Goal: Task Accomplishment & Management: Manage account settings

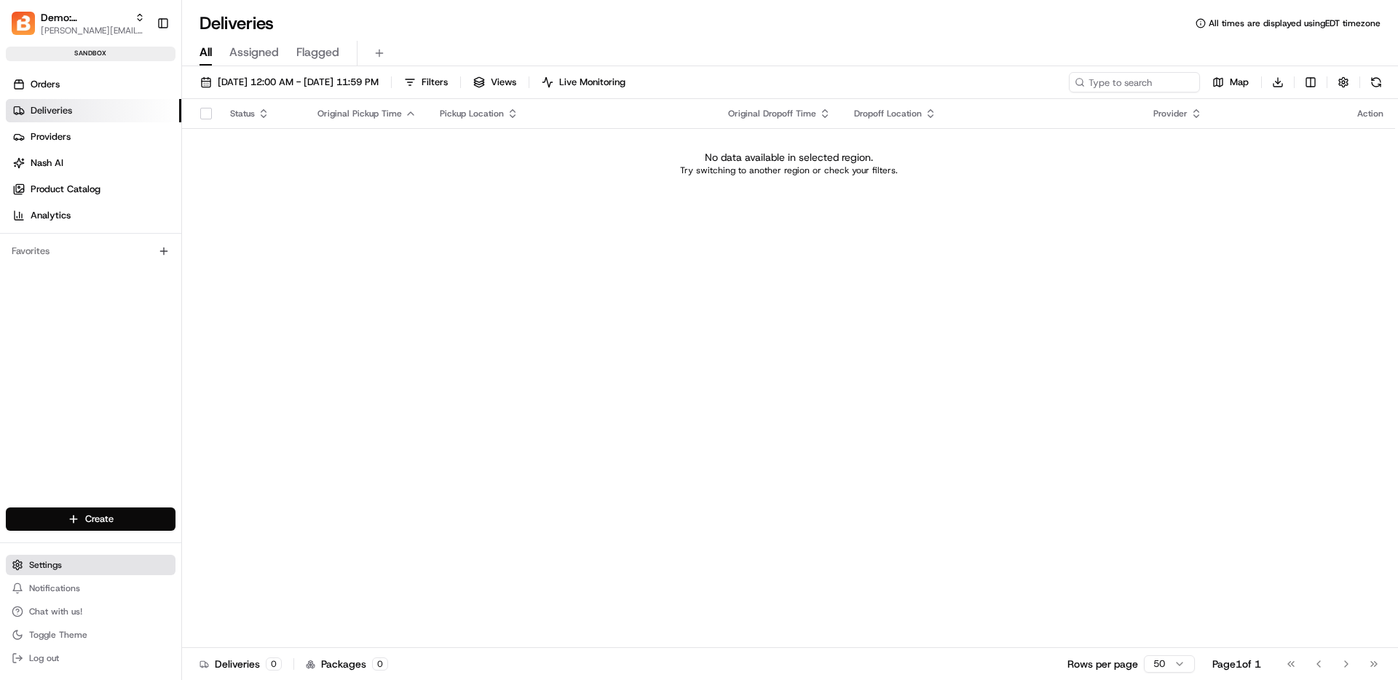
click at [39, 567] on span "Settings" at bounding box center [45, 565] width 33 height 12
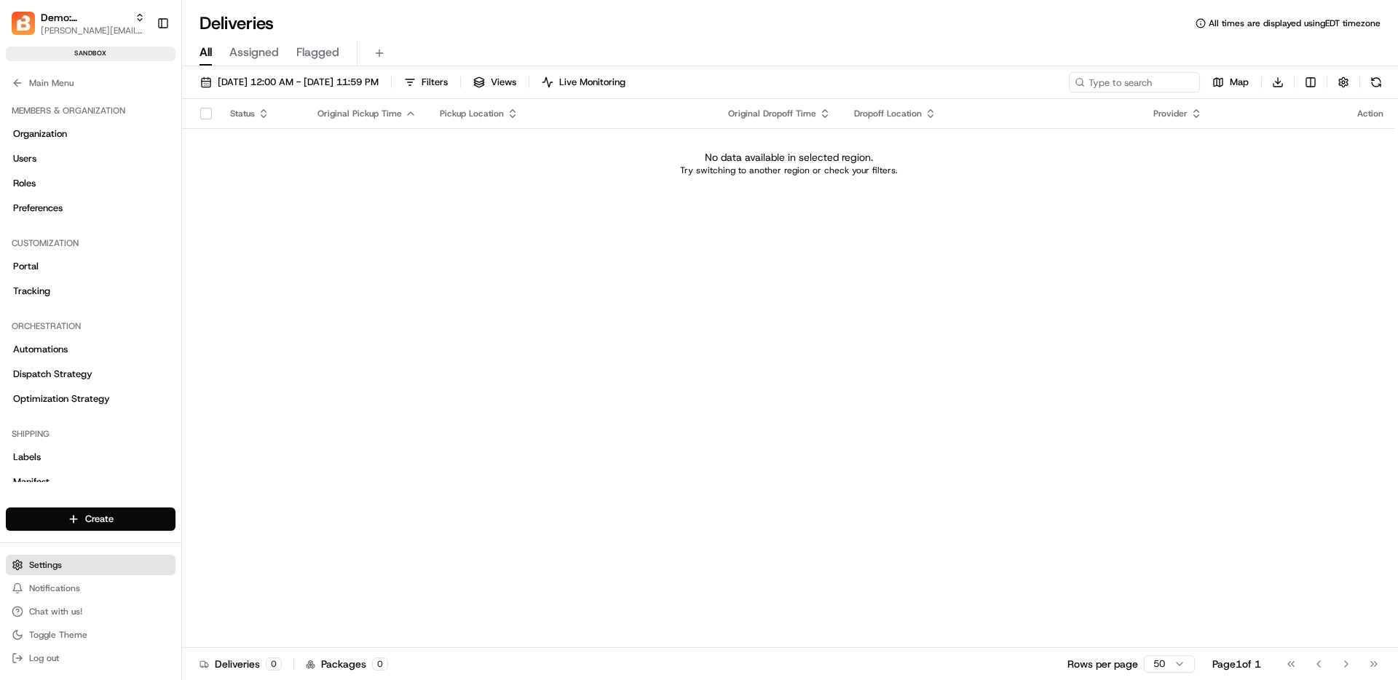
click at [39, 567] on span "Settings" at bounding box center [45, 565] width 33 height 12
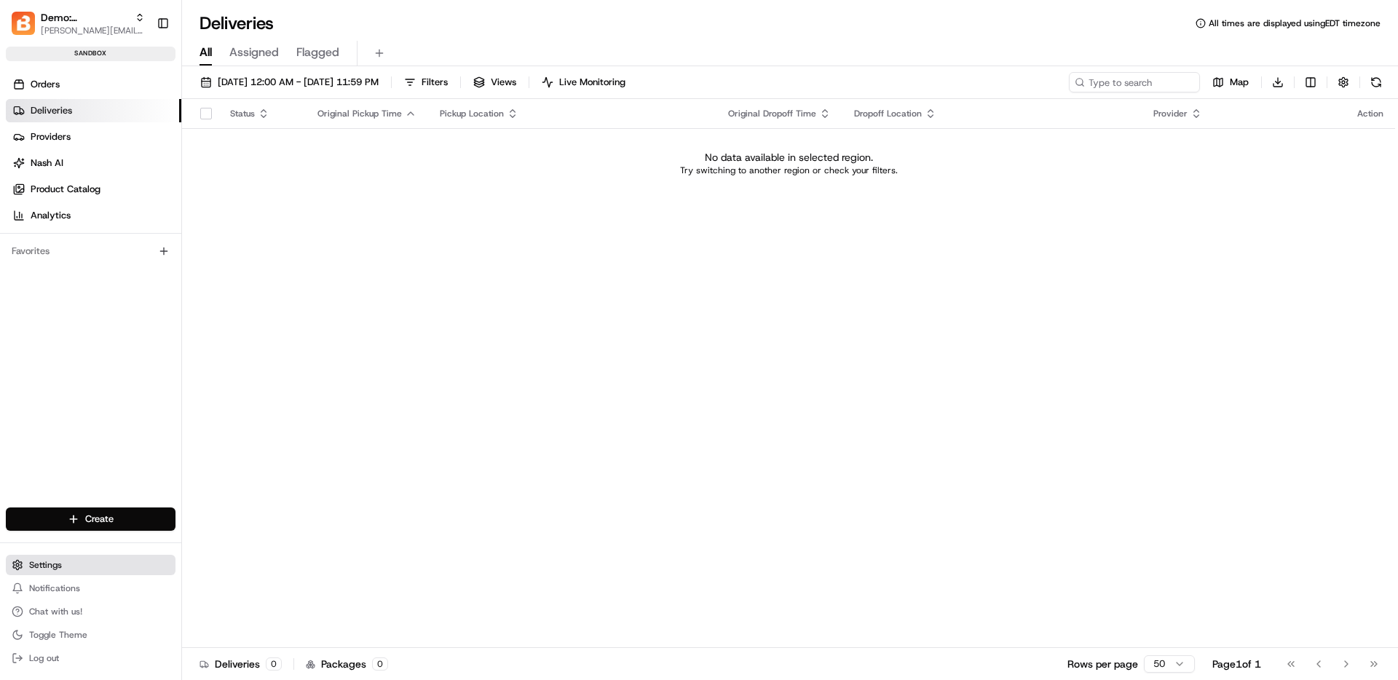
click at [33, 564] on span "Settings" at bounding box center [45, 565] width 33 height 12
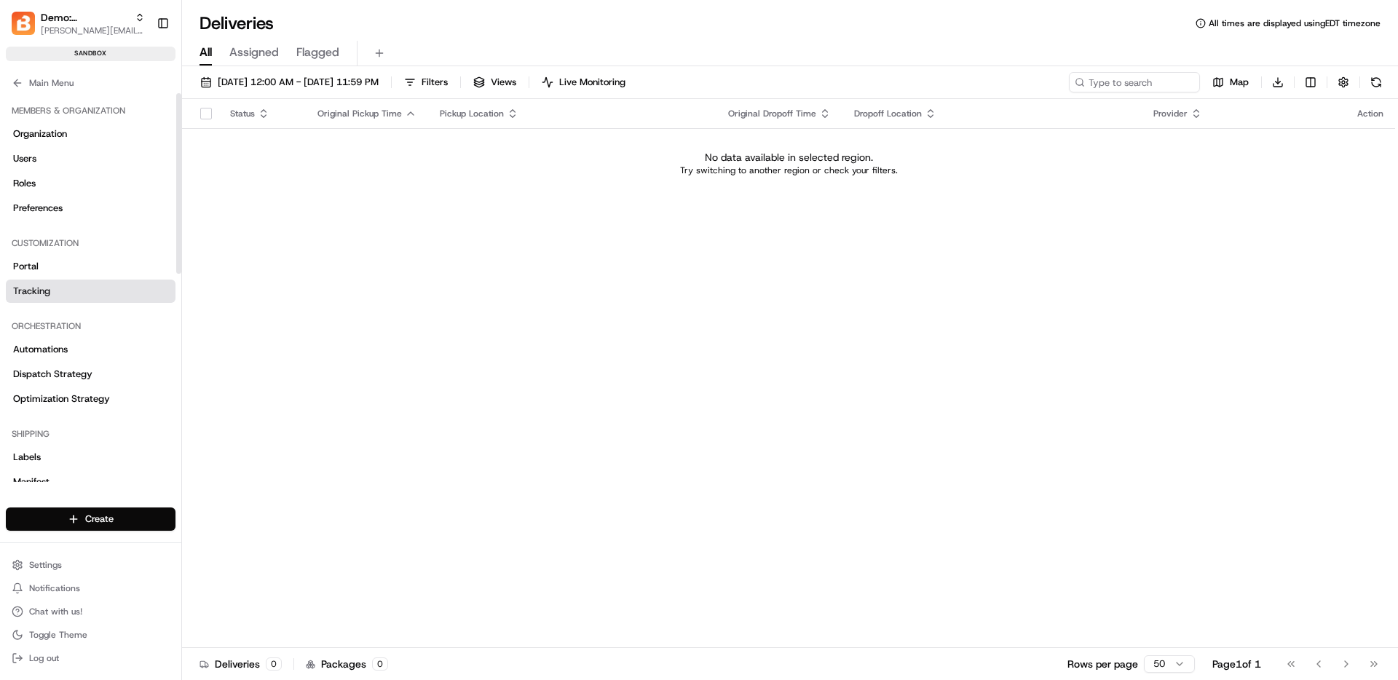
click at [76, 290] on link "Tracking" at bounding box center [91, 291] width 170 height 23
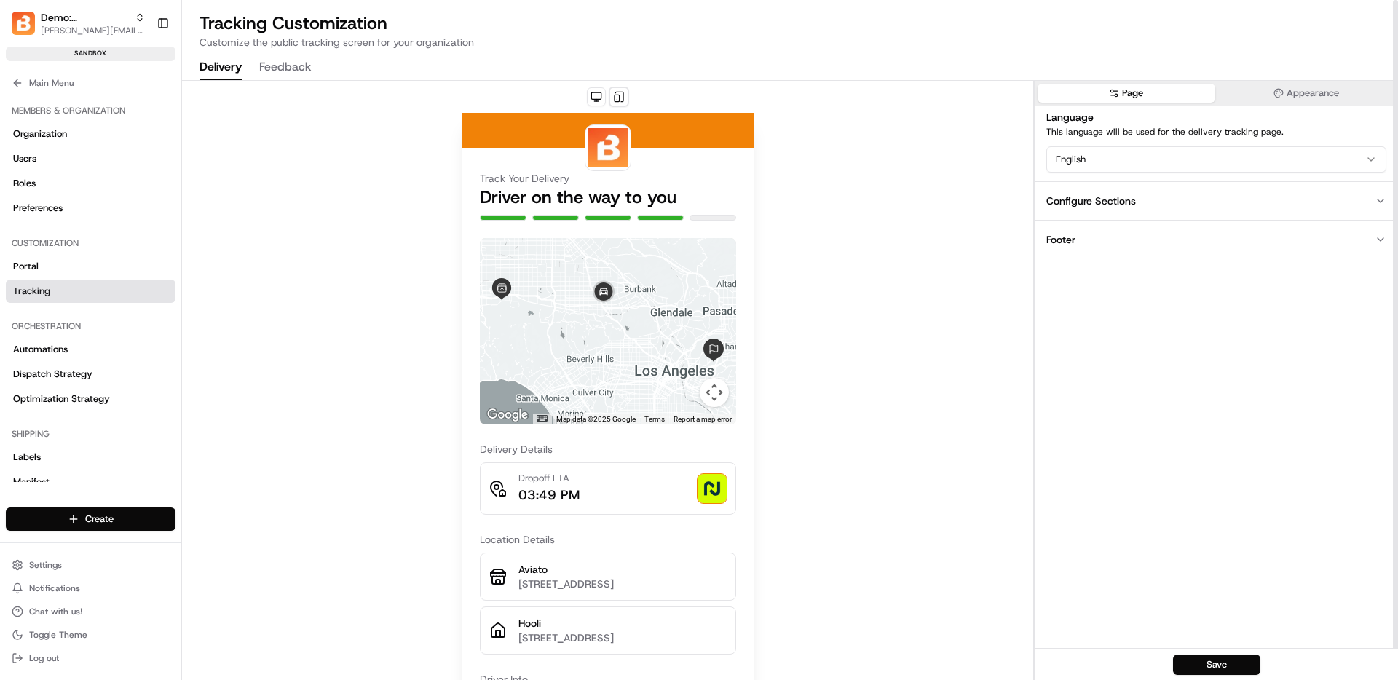
click at [1104, 204] on div "Configure Sections" at bounding box center [1091, 201] width 90 height 15
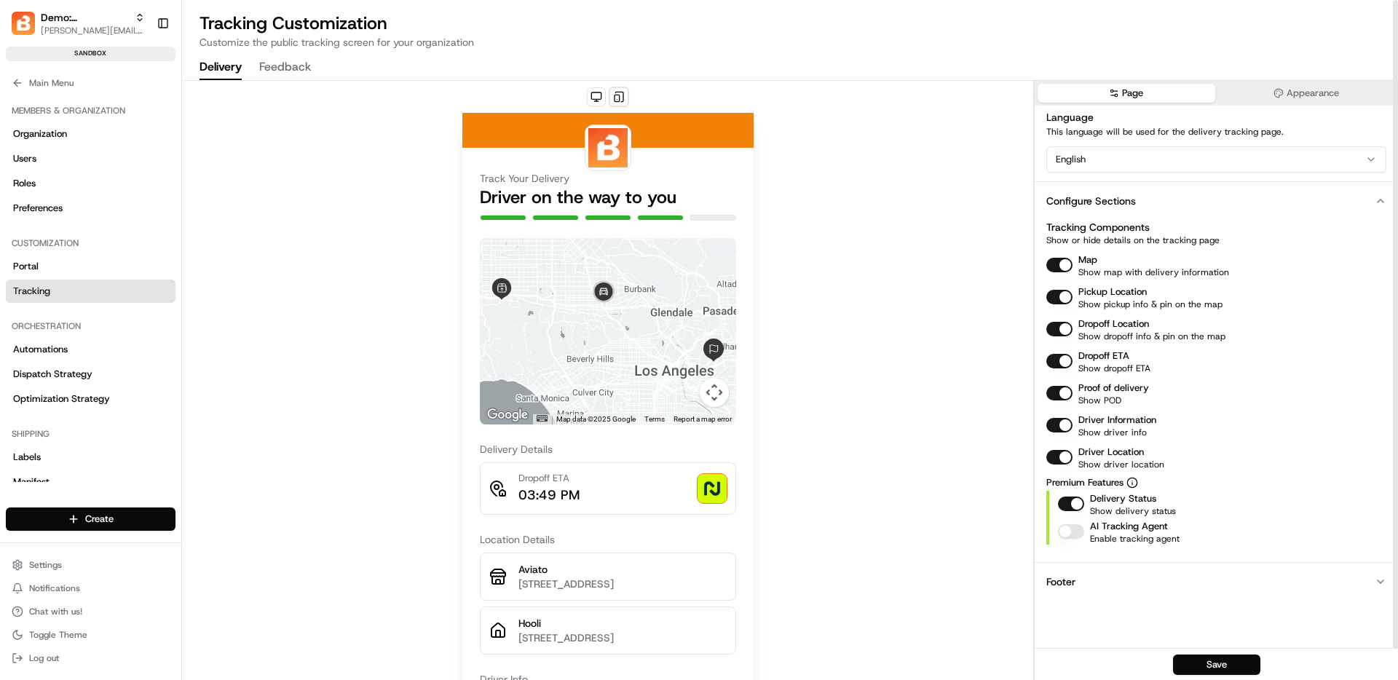
click at [1110, 197] on div "Configure Sections" at bounding box center [1091, 201] width 90 height 15
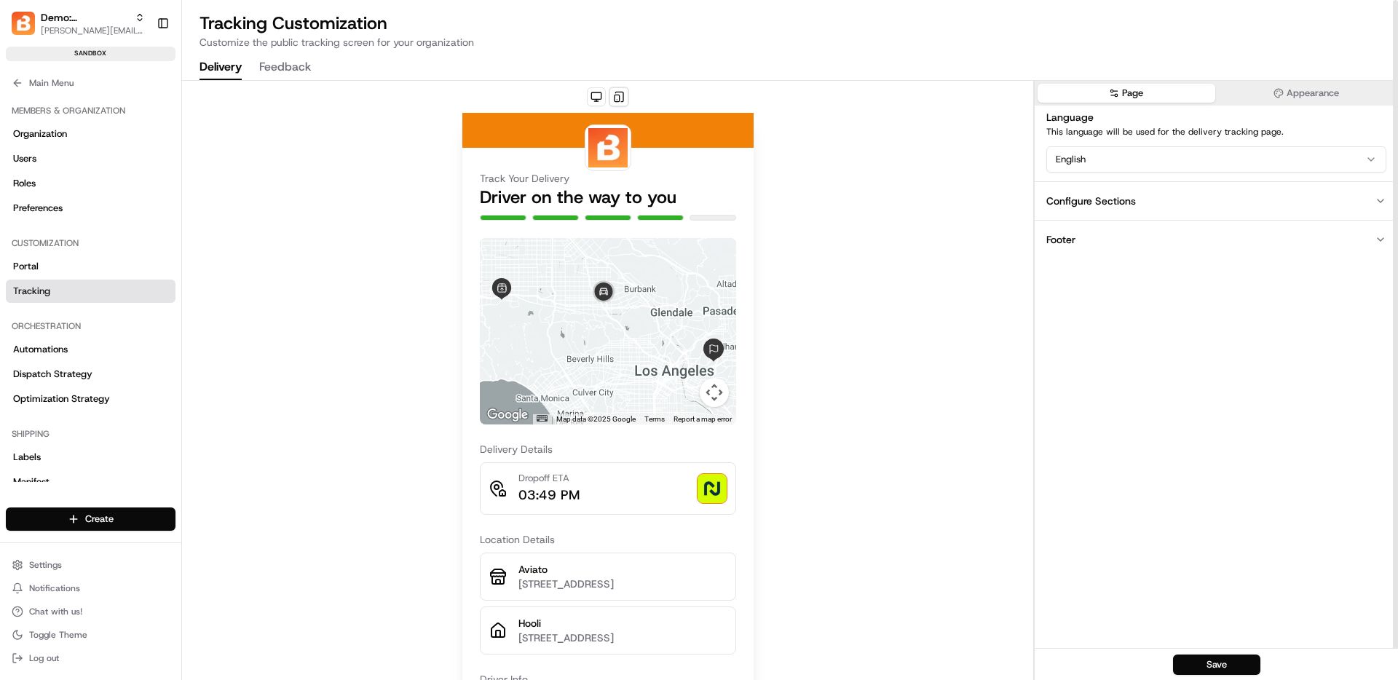
click at [1129, 242] on button "Footer" at bounding box center [1216, 239] width 363 height 39
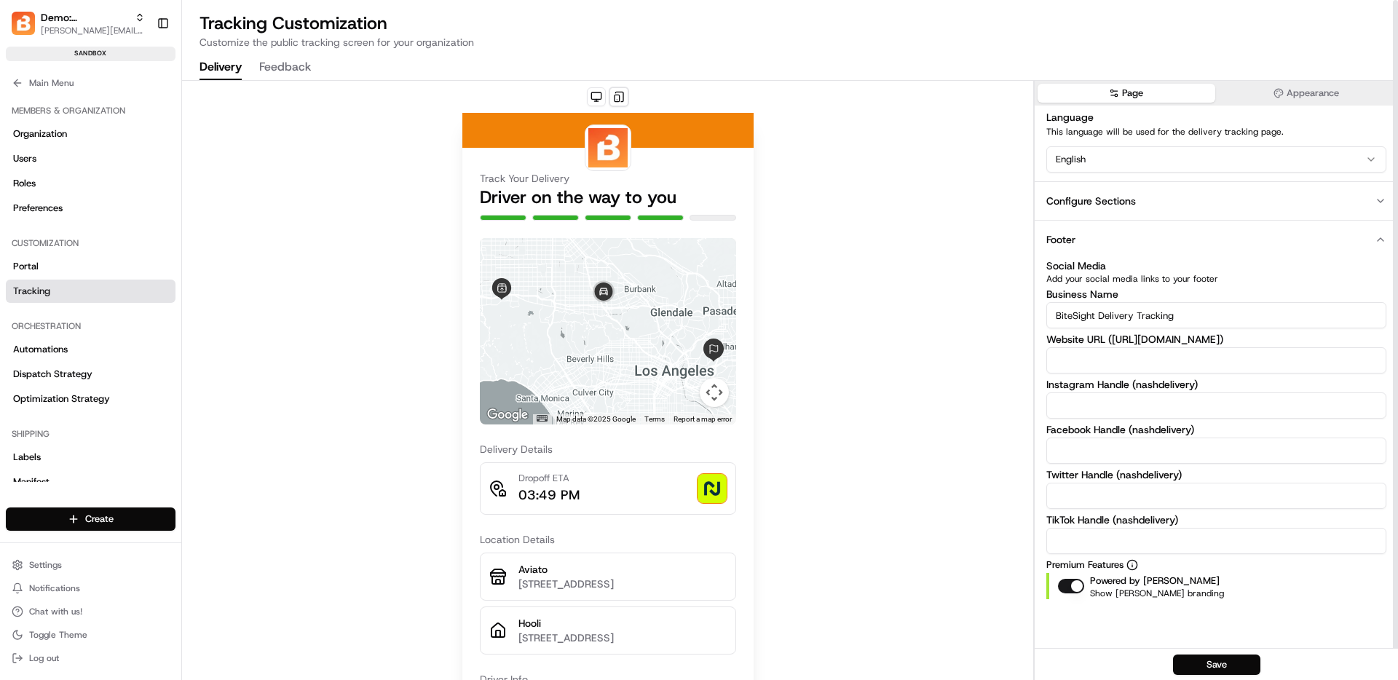
drag, startPoint x: 1098, startPoint y: 316, endPoint x: 1024, endPoint y: 315, distance: 74.3
click at [1024, 315] on div "Track Your Delivery Driver on the way to you ← Move left → Move right ↑ Move up…" at bounding box center [790, 381] width 1216 height 600
type input "Flipdish Delivery Tracking"
click at [1102, 206] on div "Configure Sections" at bounding box center [1091, 201] width 90 height 15
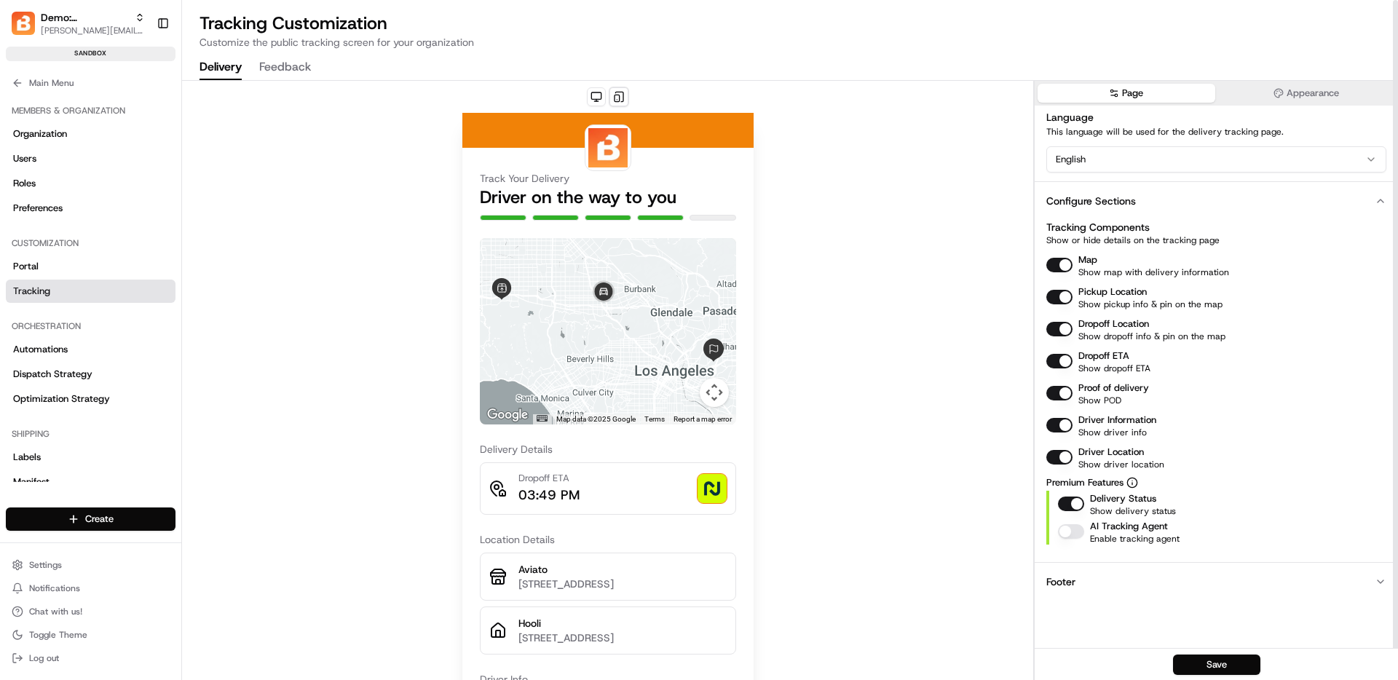
scroll to position [1, 0]
click at [1290, 85] on button "Appearance" at bounding box center [1307, 92] width 178 height 19
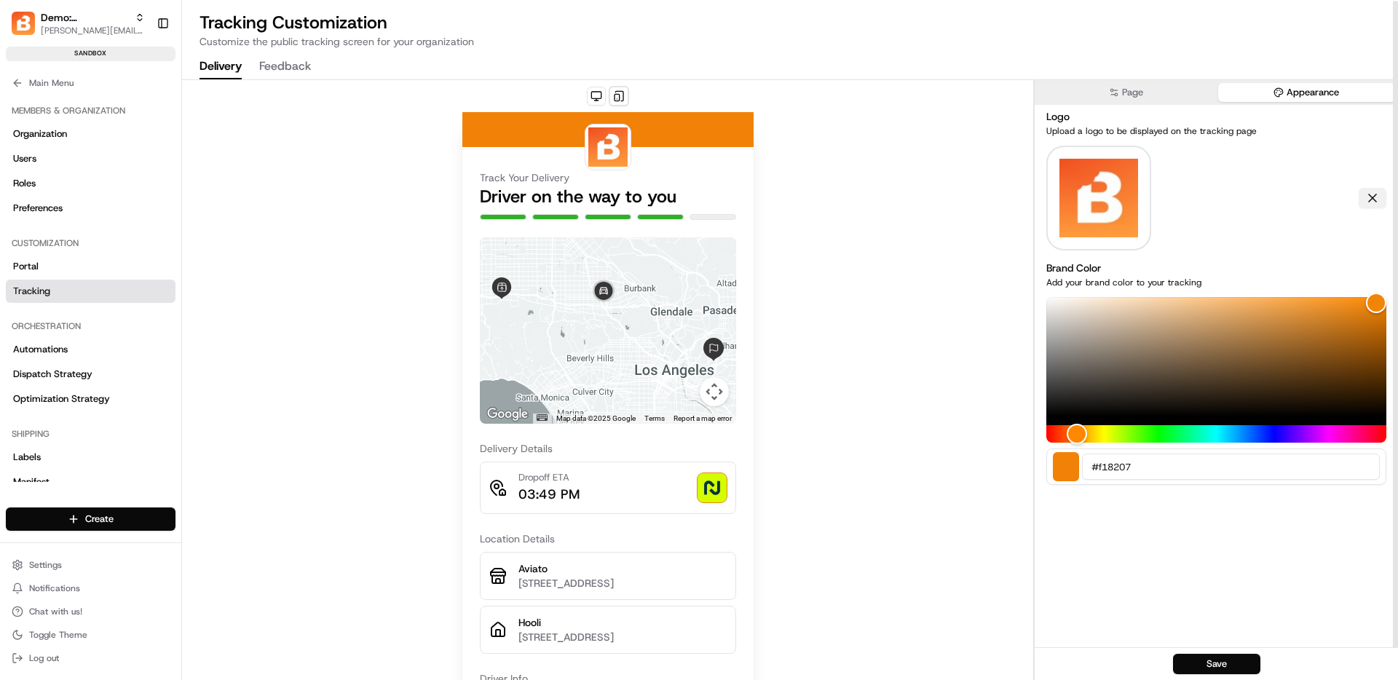
click at [1369, 190] on button at bounding box center [1373, 198] width 28 height 20
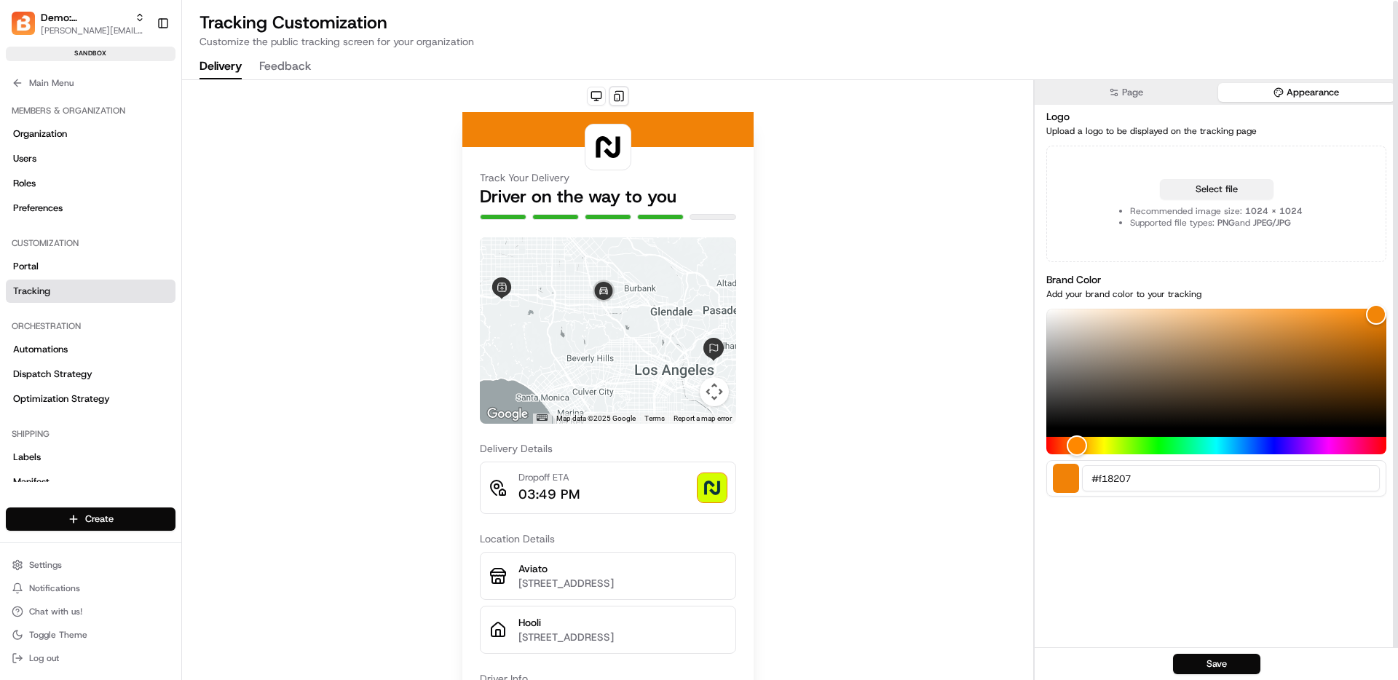
click at [1189, 190] on button "Select file" at bounding box center [1217, 189] width 114 height 20
click at [1234, 442] on div "Hue" at bounding box center [1216, 445] width 340 height 17
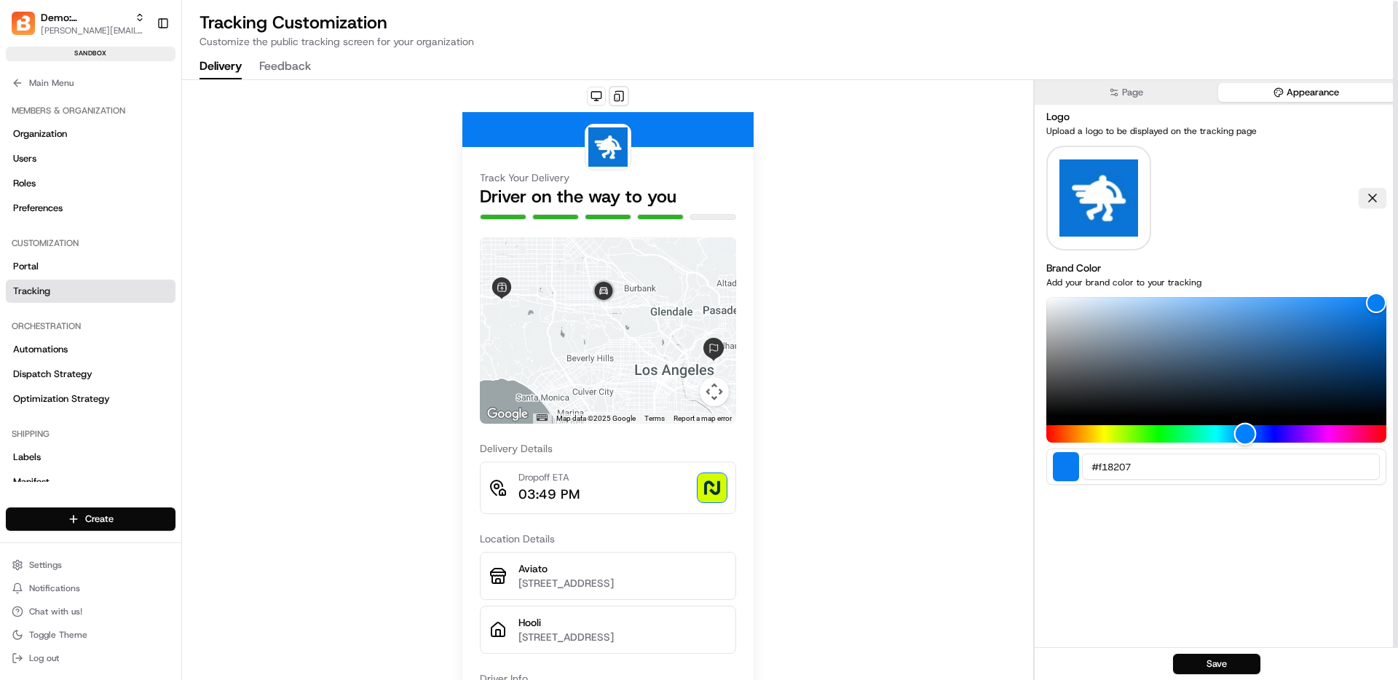
drag, startPoint x: 1234, startPoint y: 440, endPoint x: 1245, endPoint y: 440, distance: 10.9
click at [1245, 440] on div "Hue" at bounding box center [1245, 434] width 23 height 23
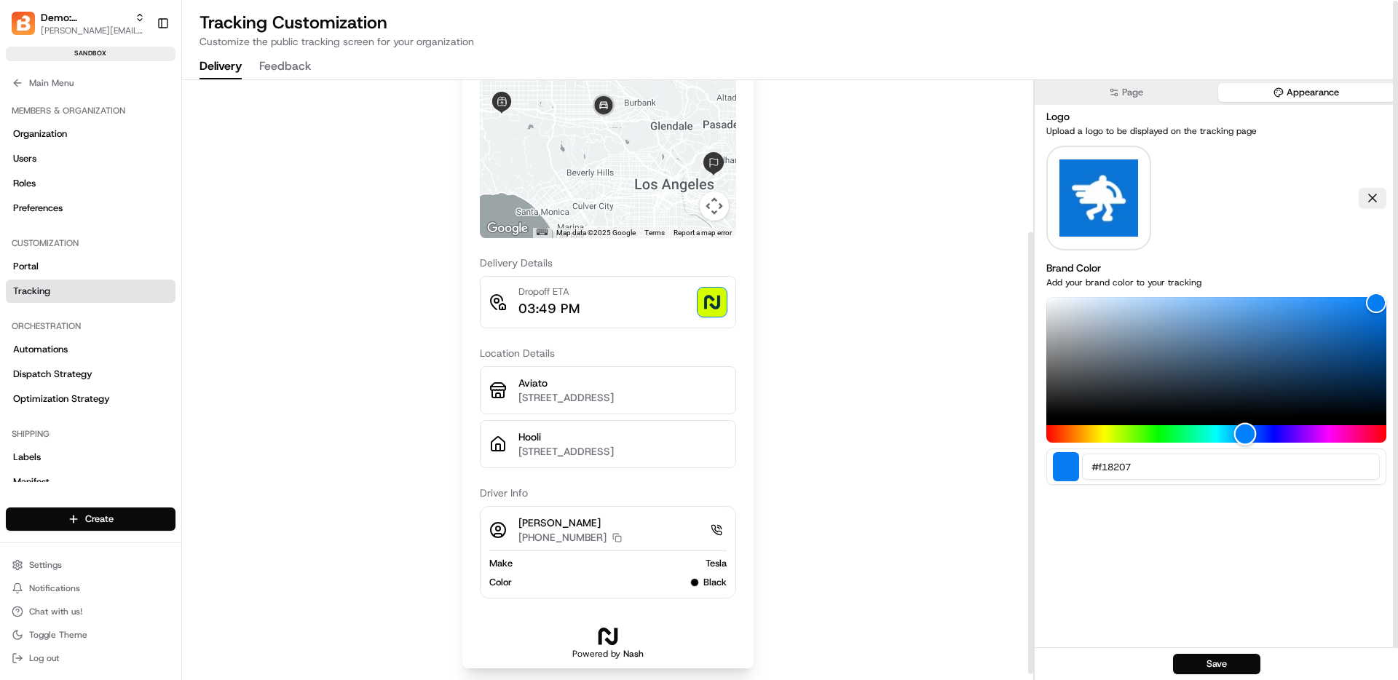
scroll to position [215, 0]
click at [1233, 658] on button "Save" at bounding box center [1216, 664] width 87 height 20
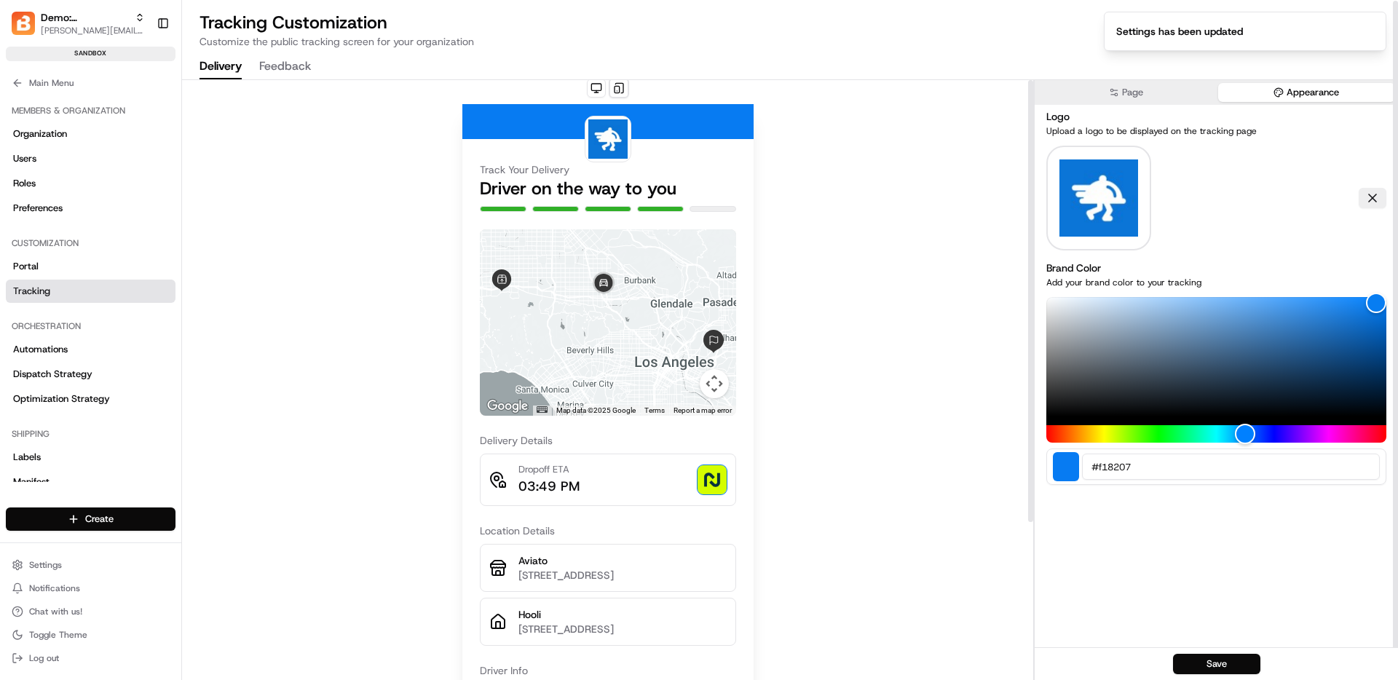
scroll to position [0, 0]
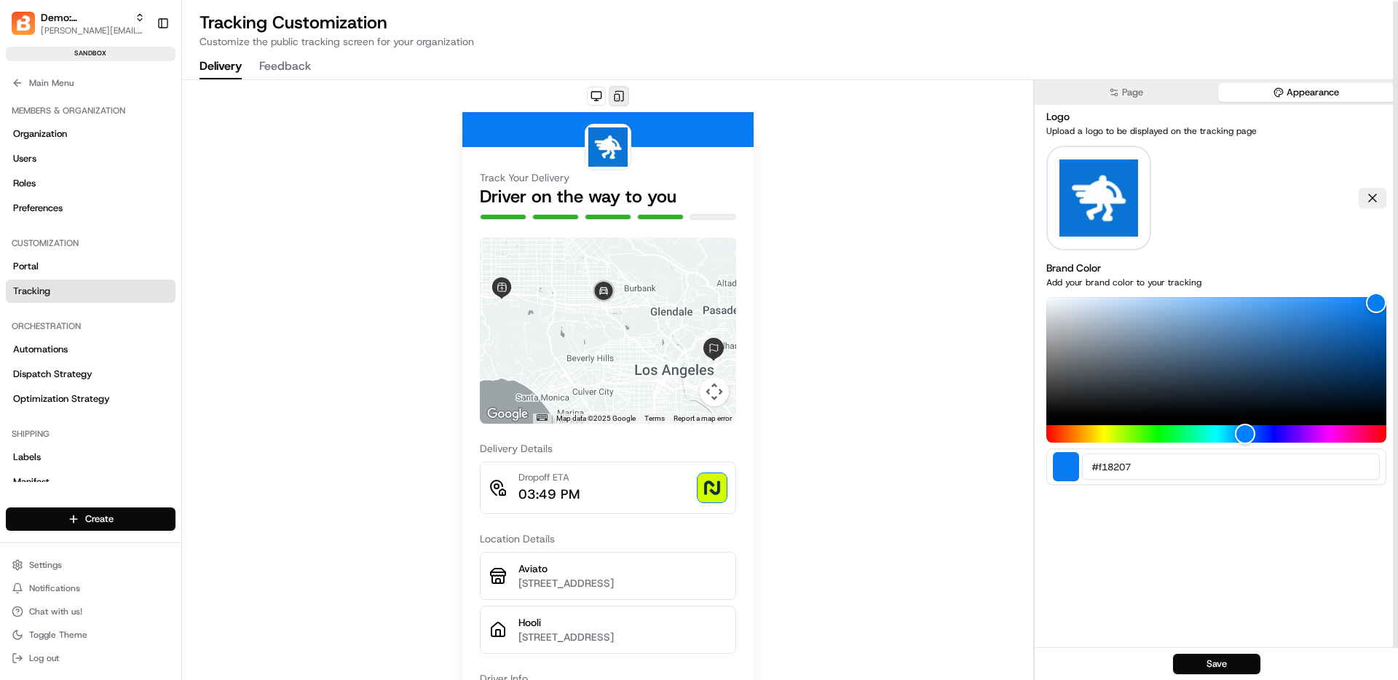
click at [622, 98] on button at bounding box center [619, 96] width 20 height 20
click at [614, 97] on button at bounding box center [619, 96] width 20 height 20
click at [593, 95] on button at bounding box center [596, 96] width 19 height 19
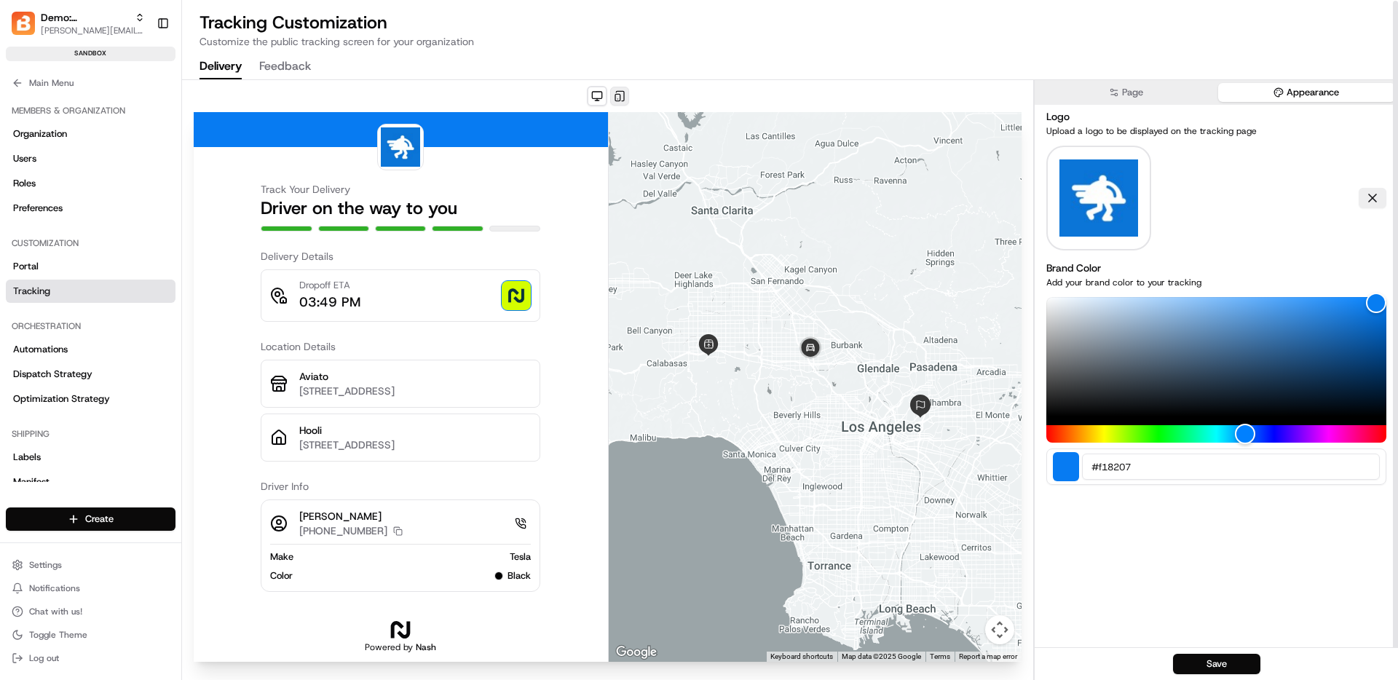
click at [620, 97] on button at bounding box center [619, 96] width 19 height 19
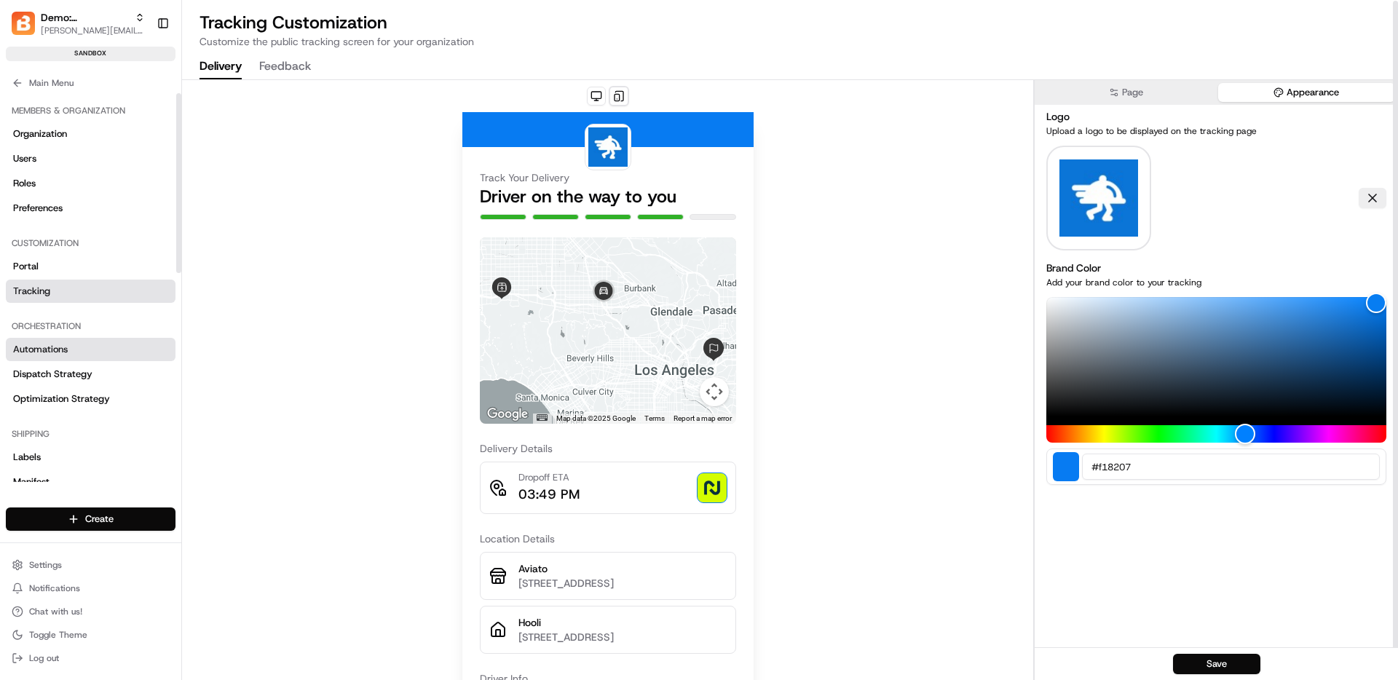
click at [48, 350] on span "Automations" at bounding box center [40, 349] width 55 height 13
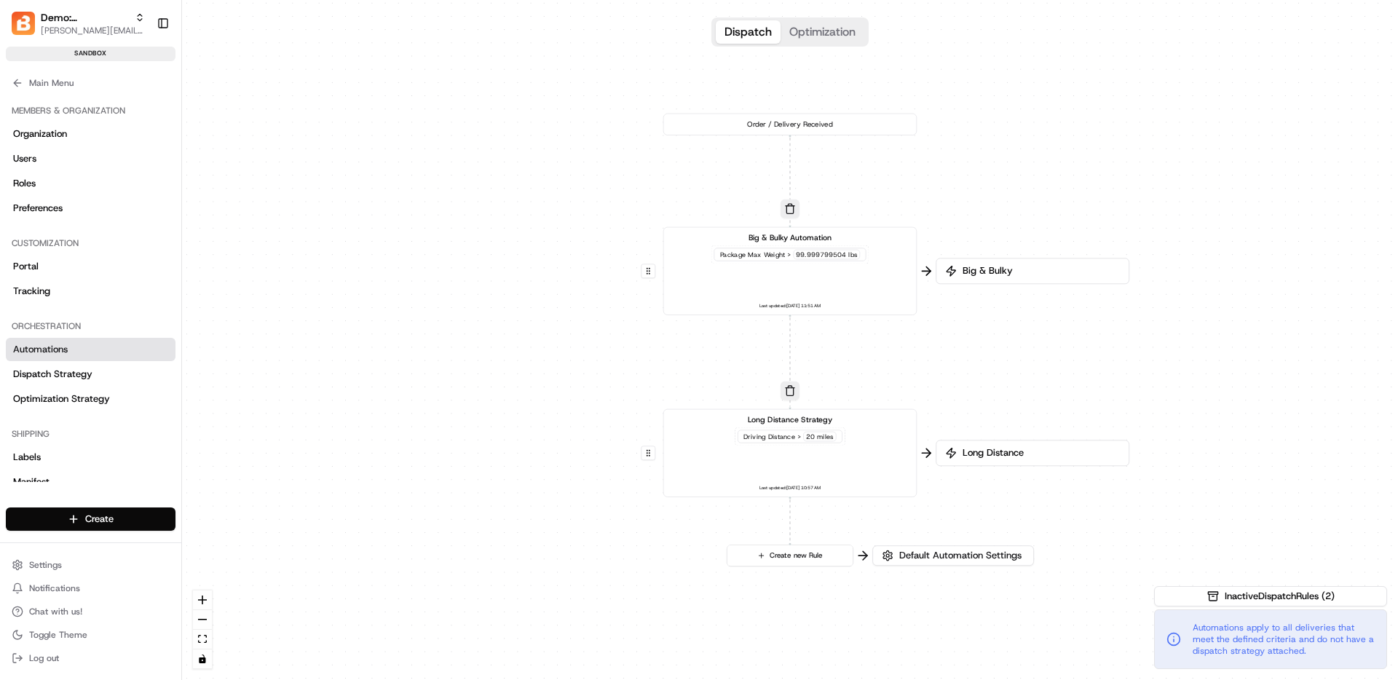
click at [896, 290] on div "Big & Bulky Automation Package Max Weight > 99.999799504 lbs Last updated: [DAT…" at bounding box center [790, 271] width 235 height 79
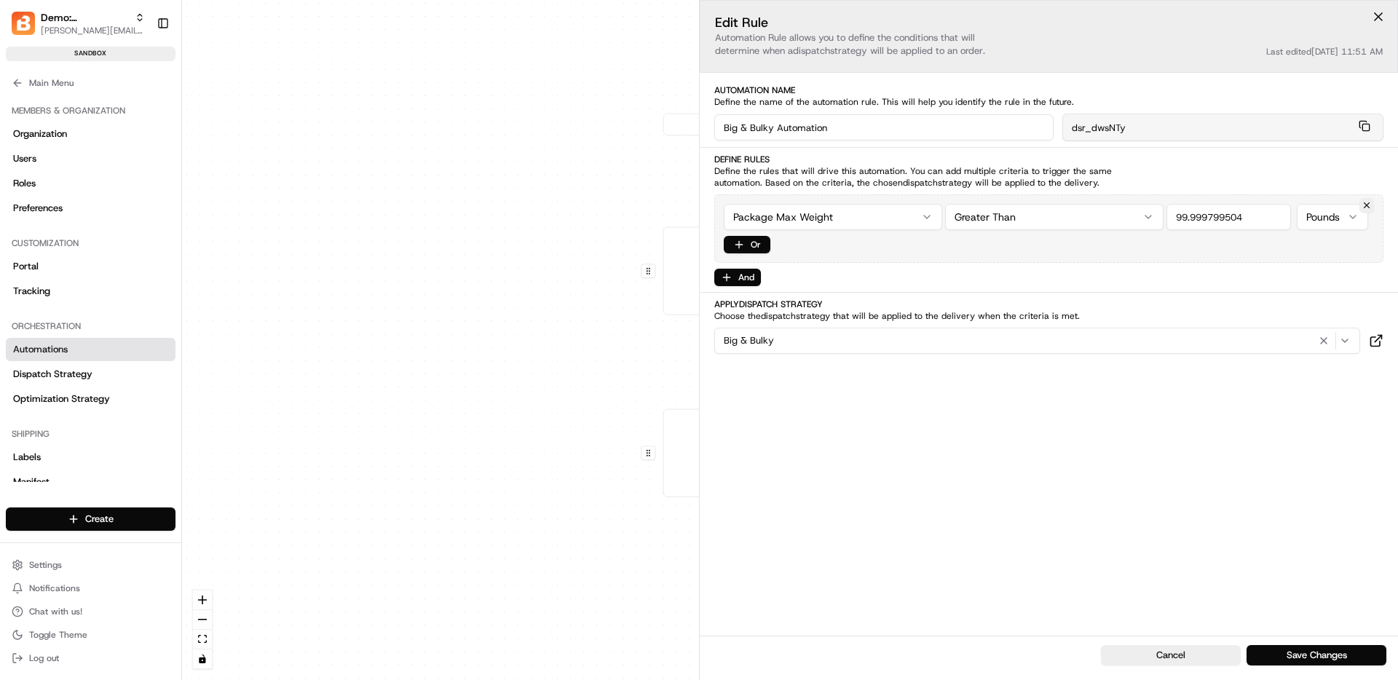
click at [890, 224] on html "Demo: [PERSON_NAME] [PERSON_NAME][EMAIL_ADDRESS][DOMAIN_NAME] Toggle Sidebar sa…" at bounding box center [699, 340] width 1398 height 680
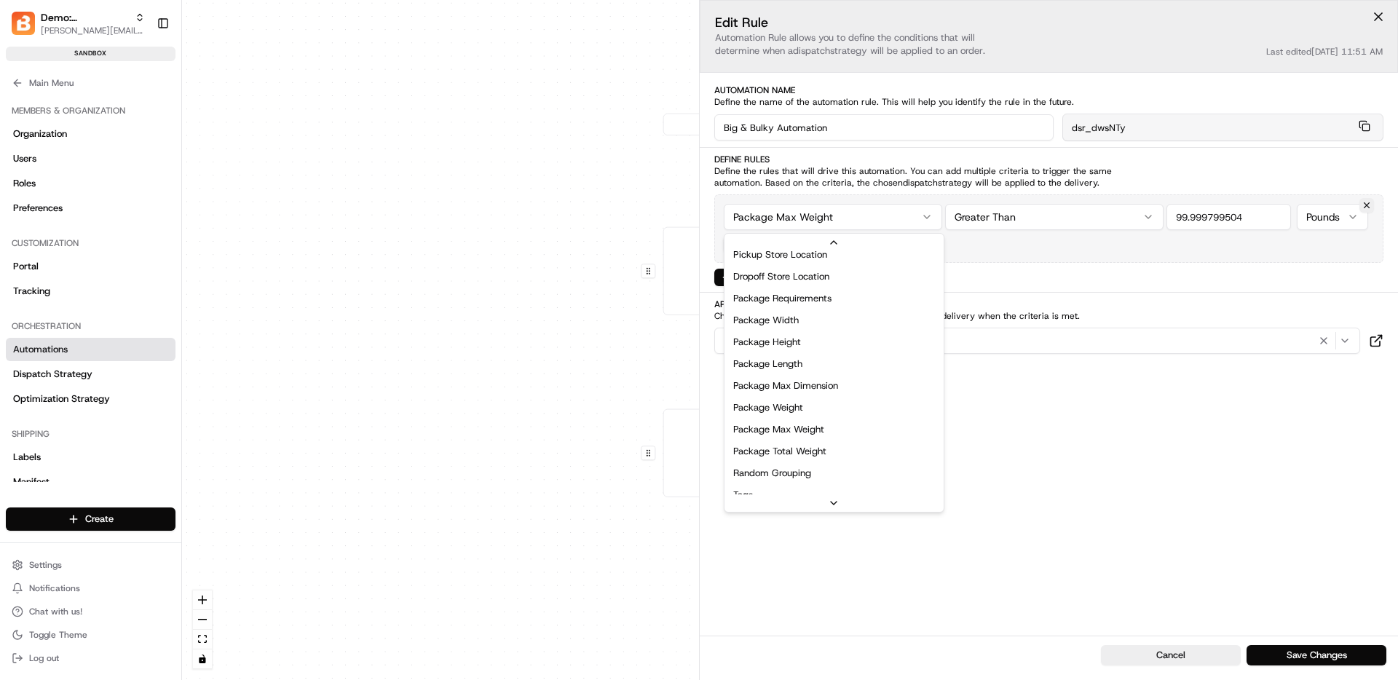
scroll to position [466, 0]
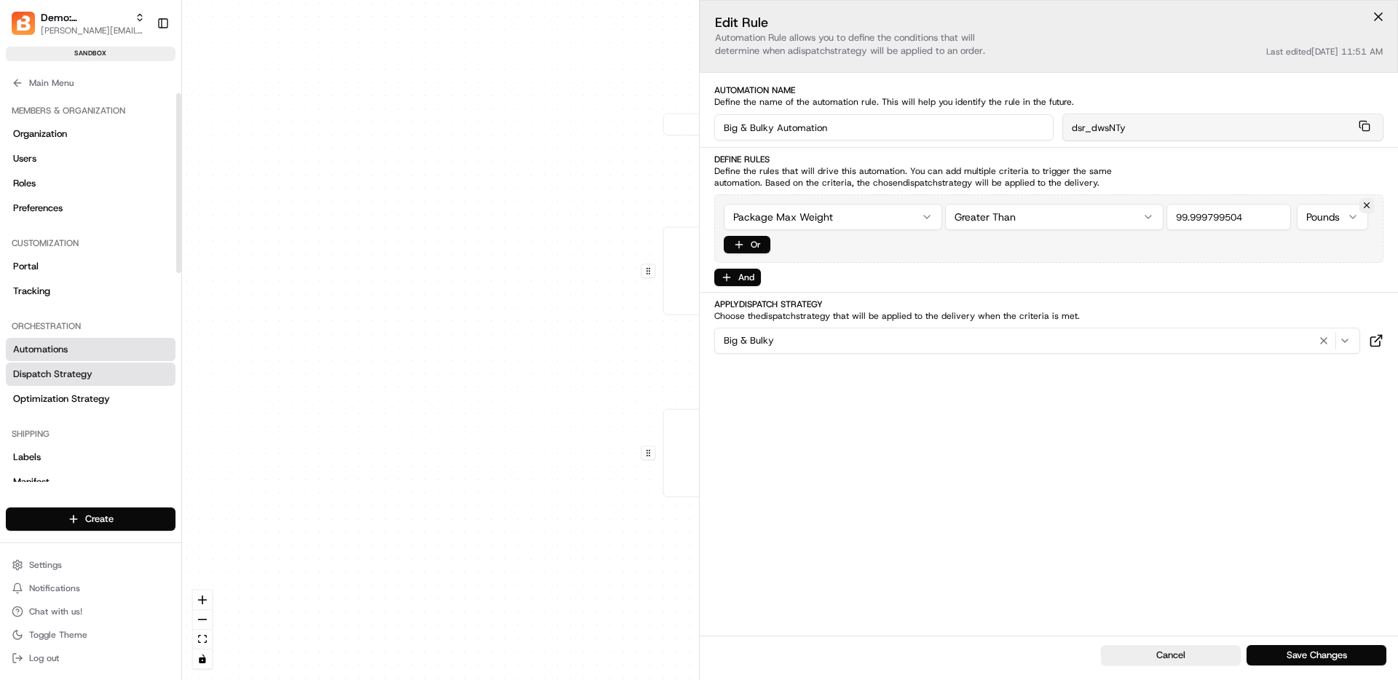
click at [38, 375] on span "Dispatch Strategy" at bounding box center [52, 374] width 79 height 13
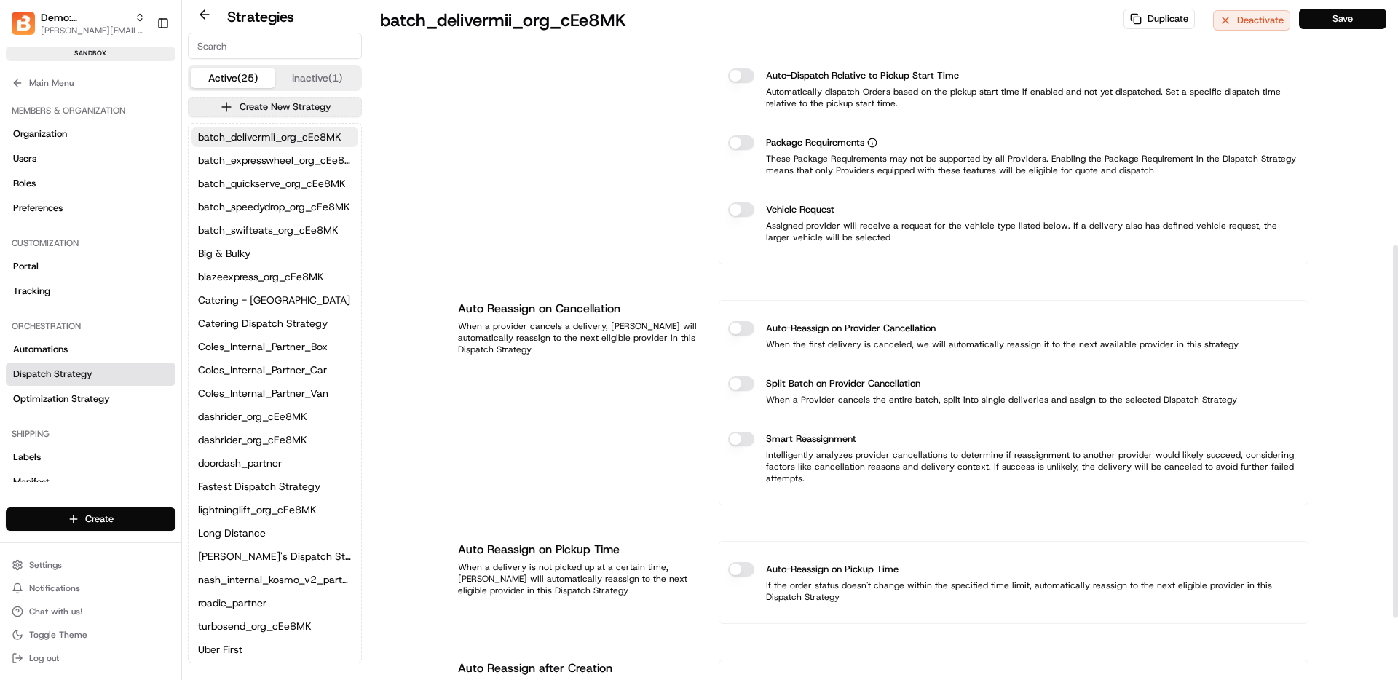
scroll to position [473, 0]
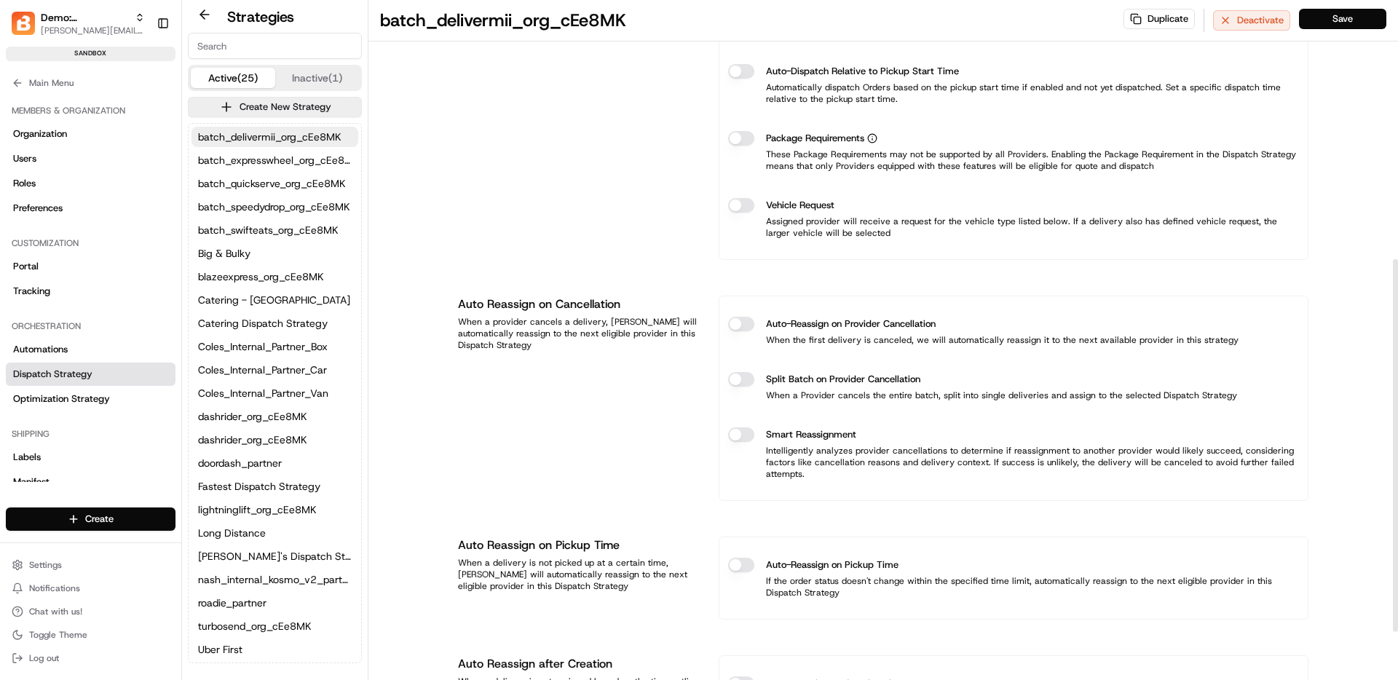
click at [740, 325] on button "Auto-Reassign on Provider Cancellation" at bounding box center [741, 324] width 26 height 15
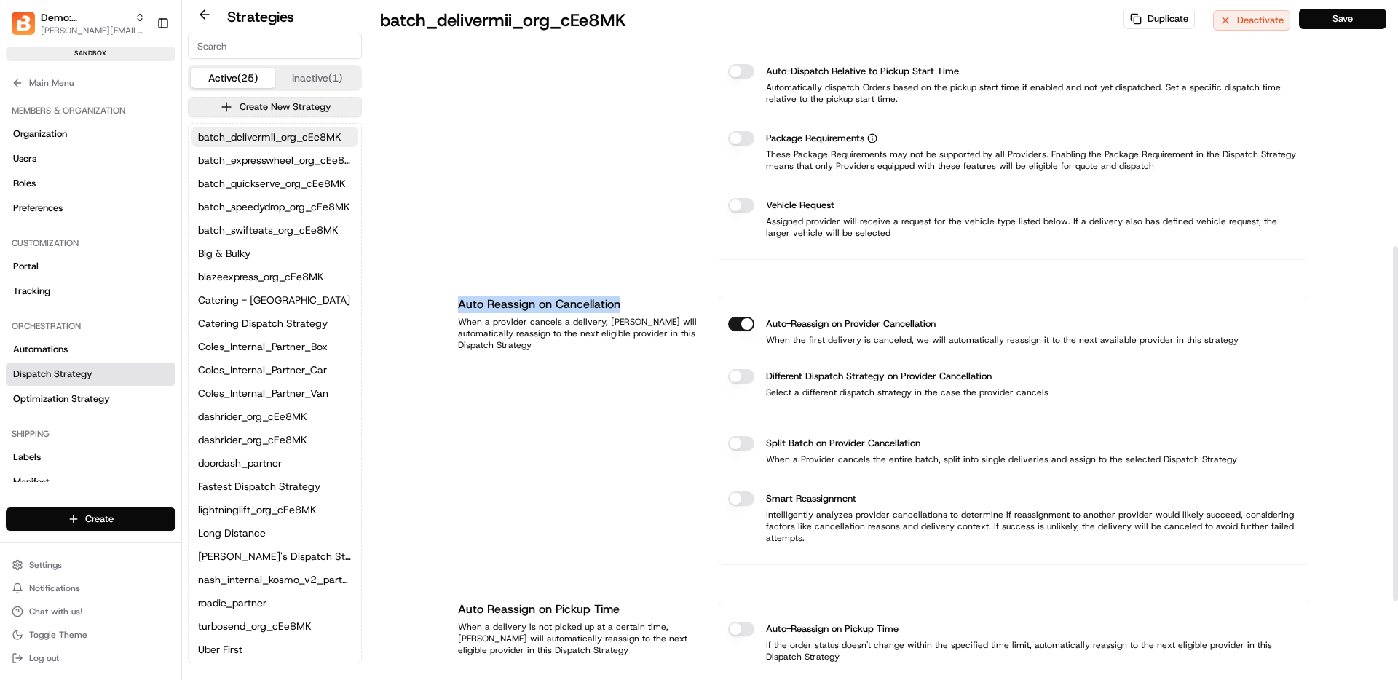
drag, startPoint x: 458, startPoint y: 304, endPoint x: 627, endPoint y: 301, distance: 168.9
click at [627, 301] on h1 "Auto Reassign on Cancellation" at bounding box center [579, 304] width 243 height 17
copy h1 "Auto Reassign on Cancellation"
click at [475, 336] on div "When a provider cancels a delivery, [PERSON_NAME] will automatically reassign t…" at bounding box center [579, 333] width 243 height 35
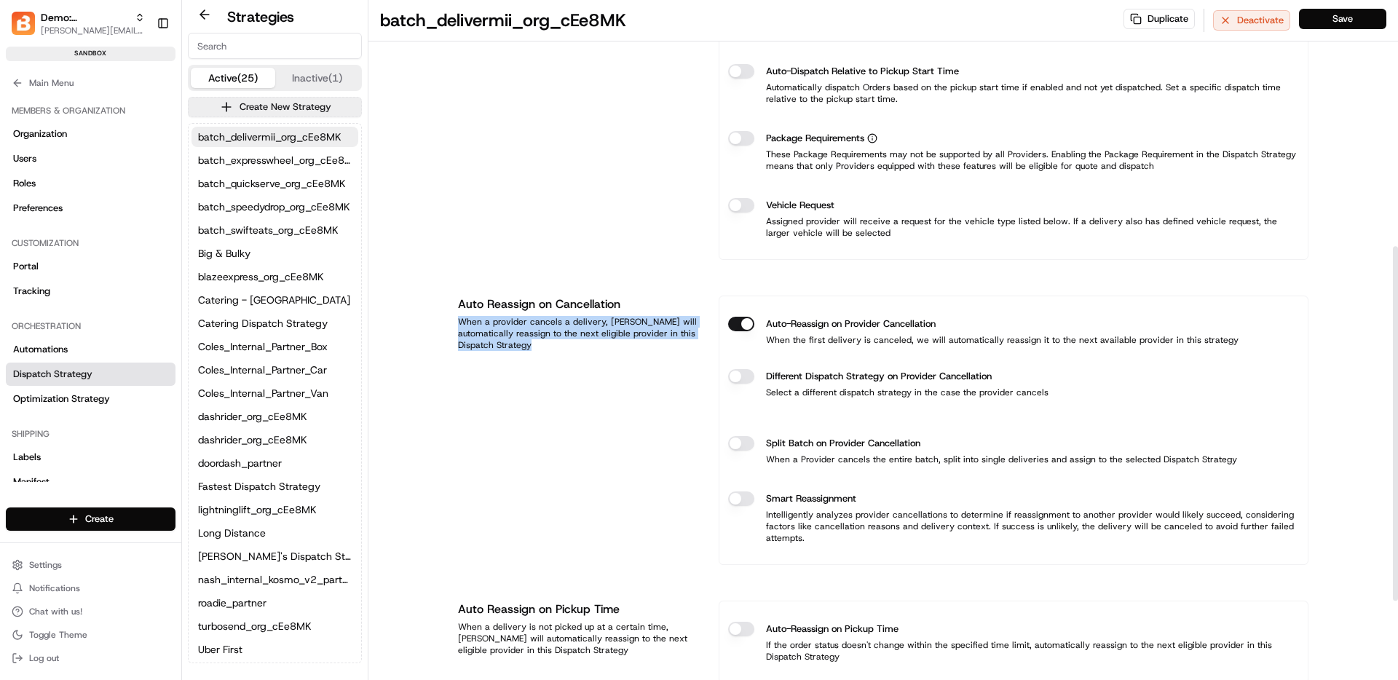
click at [475, 336] on div "When a provider cancels a delivery, [PERSON_NAME] will automatically reassign t…" at bounding box center [579, 333] width 243 height 35
copy div "When a provider cancels a delivery, [PERSON_NAME] will automatically reassign t…"
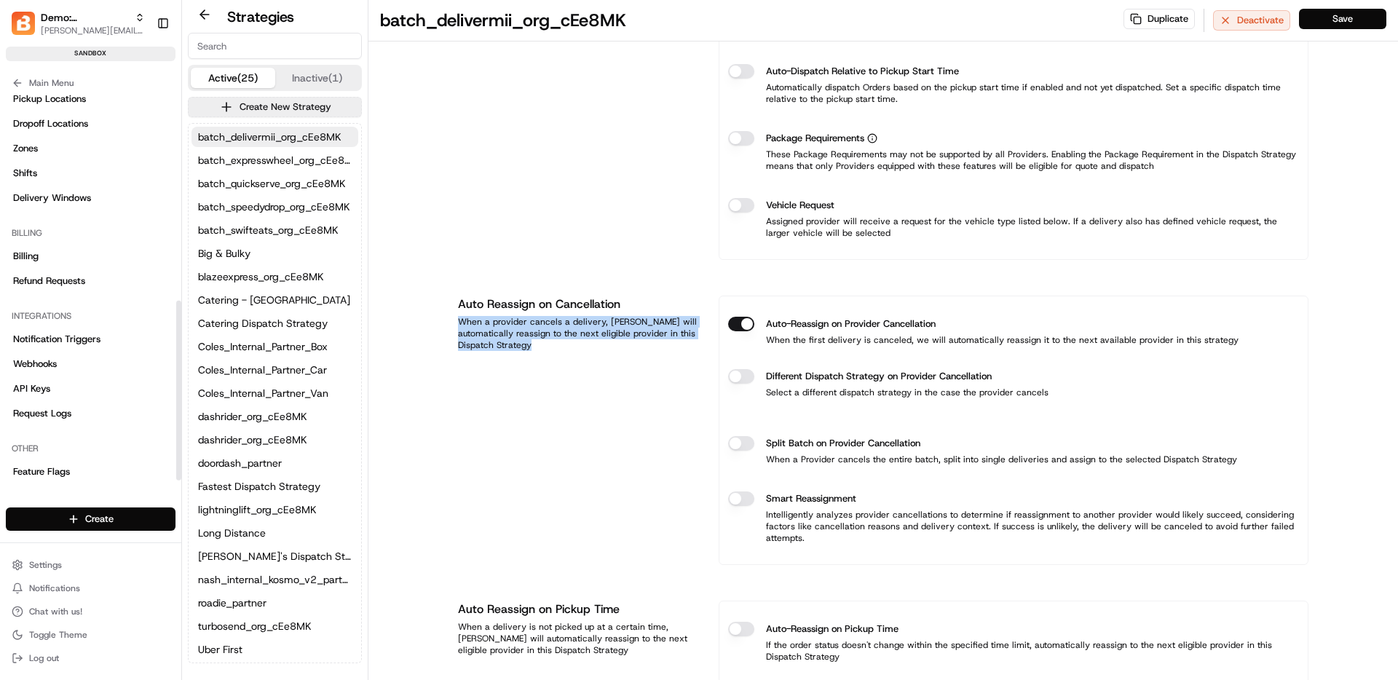
scroll to position [448, 0]
click at [86, 333] on span "Notification Triggers" at bounding box center [56, 331] width 87 height 13
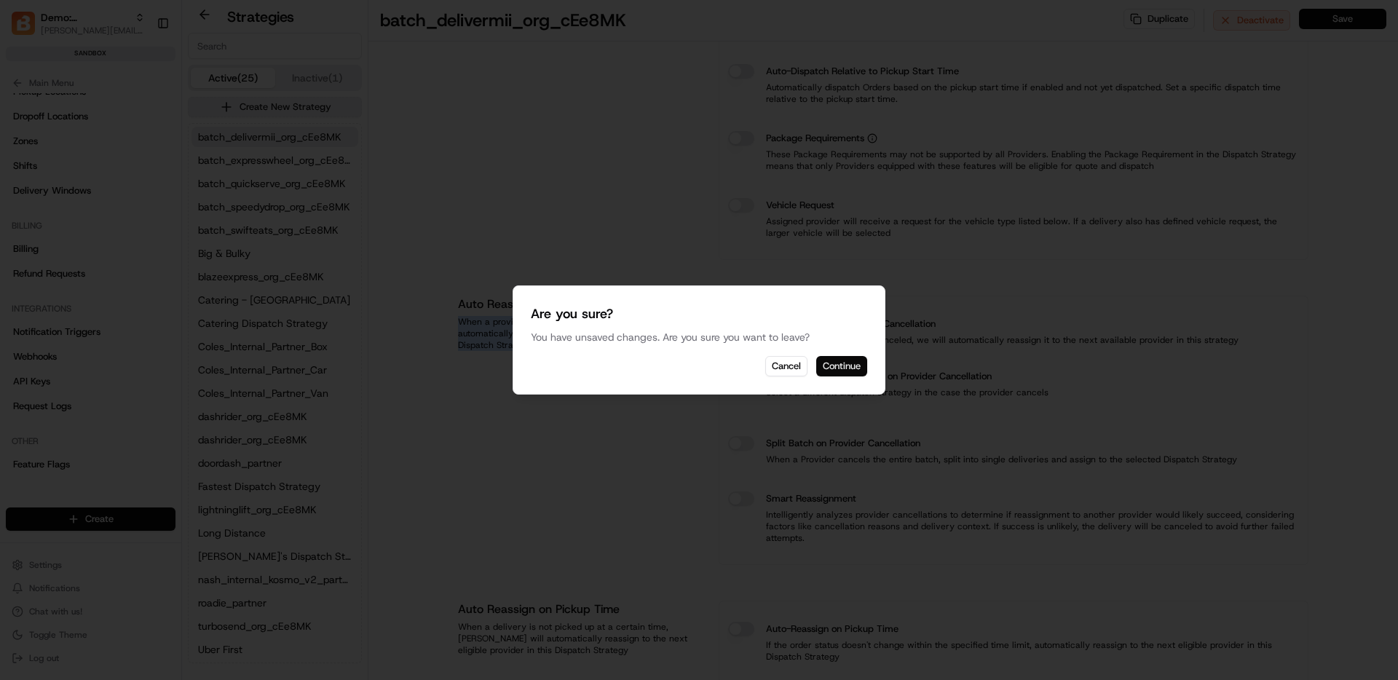
click at [863, 365] on button "Continue" at bounding box center [841, 366] width 51 height 20
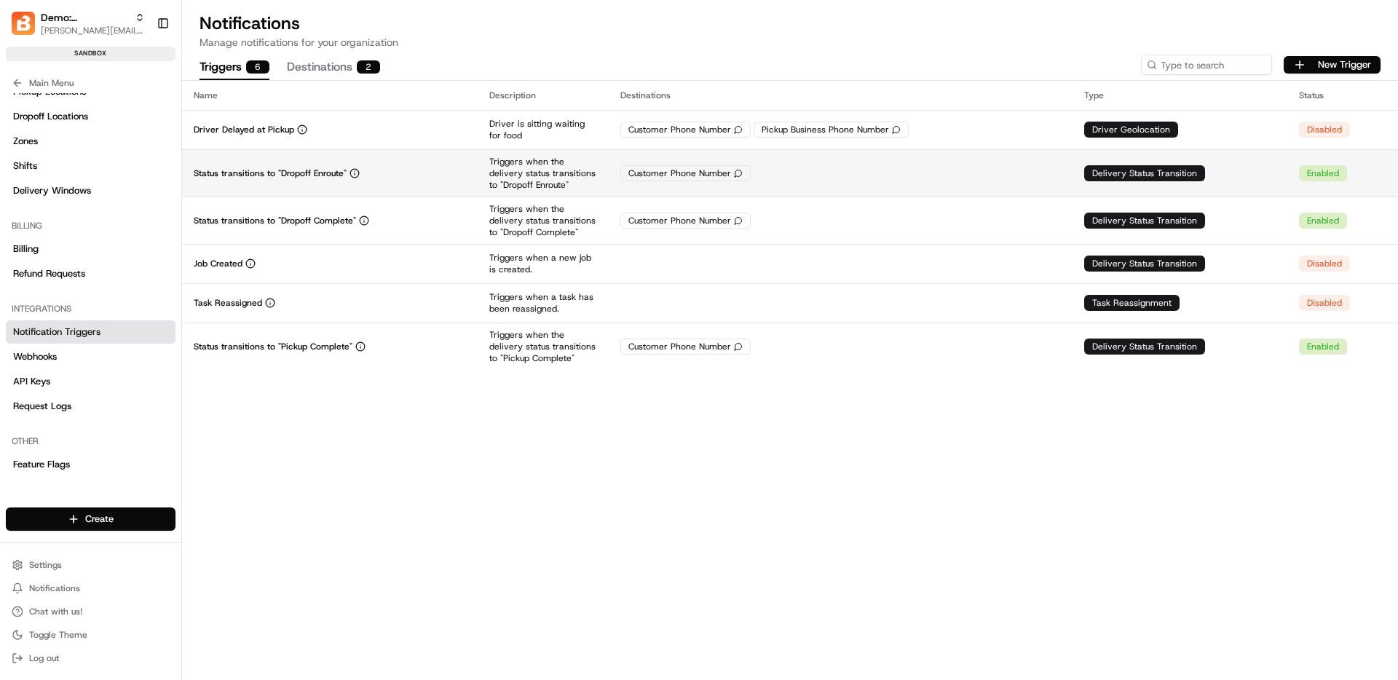
click at [532, 186] on p "Triggers when the delivery status transitions to "Dropoff Enroute"" at bounding box center [543, 173] width 108 height 35
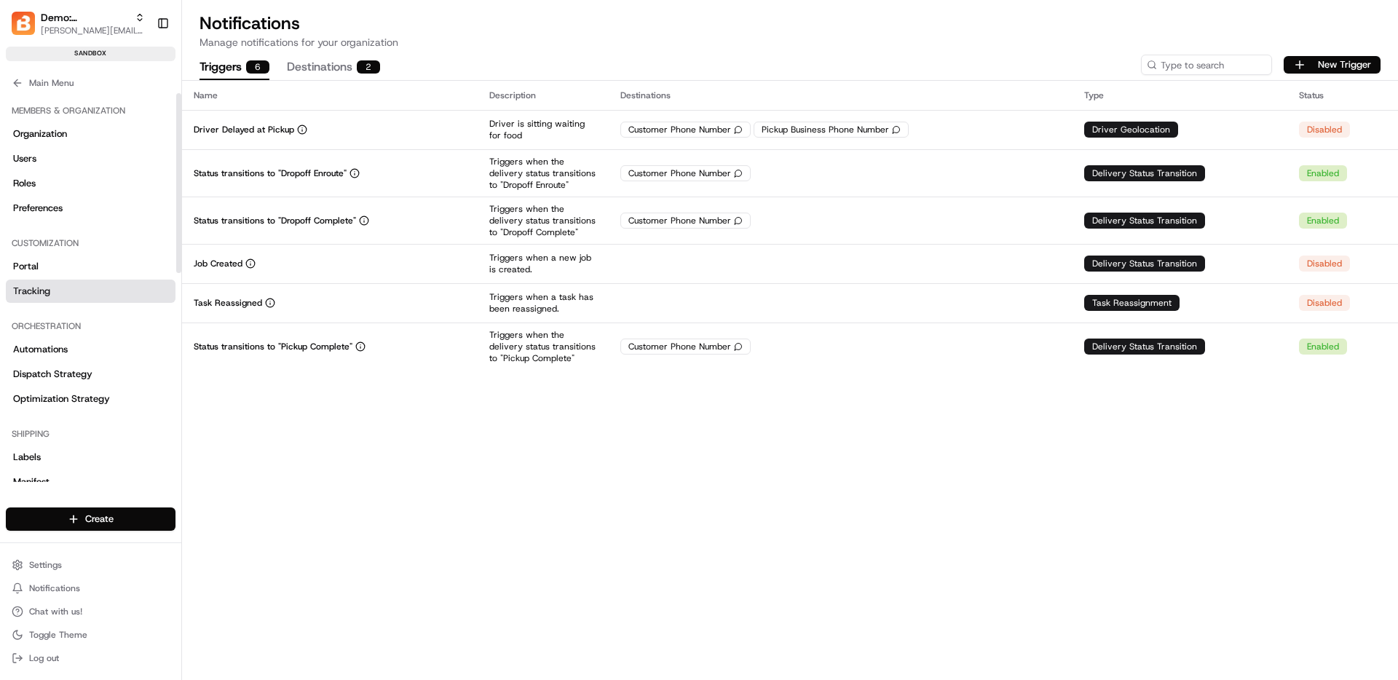
click at [77, 283] on link "Tracking" at bounding box center [91, 291] width 170 height 23
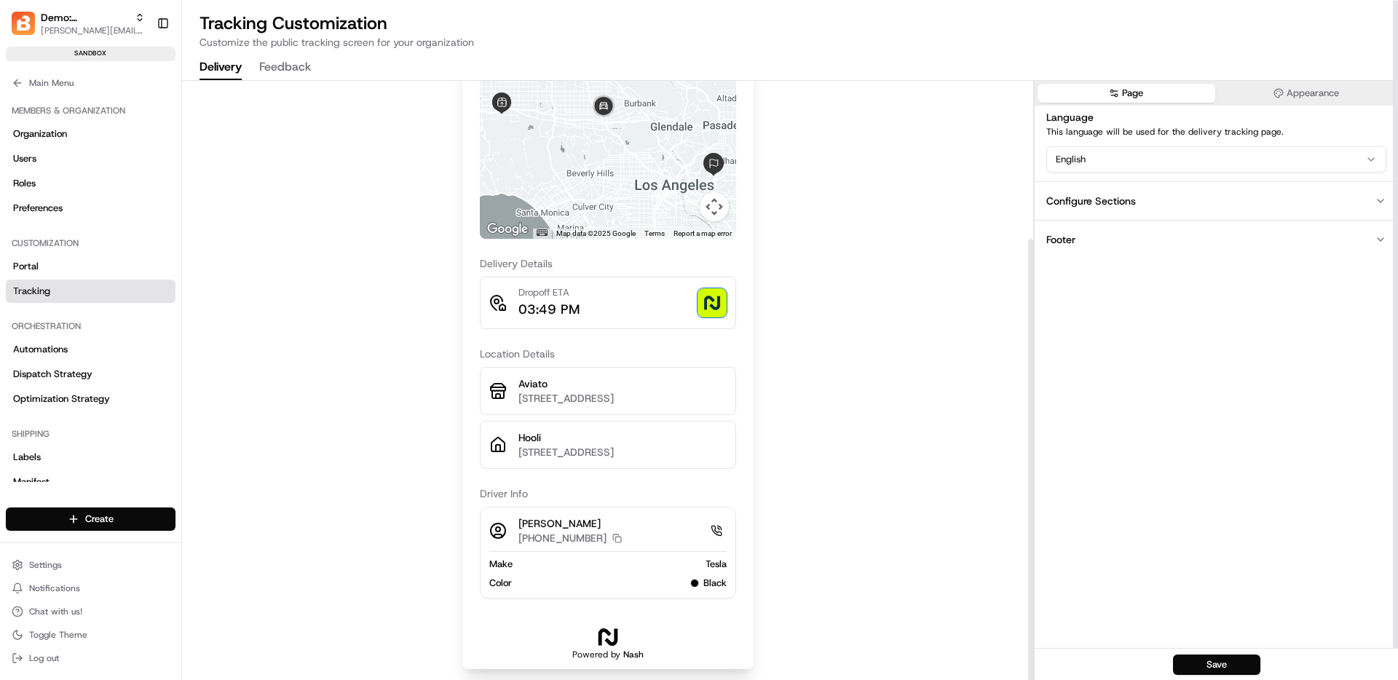
scroll to position [1, 0]
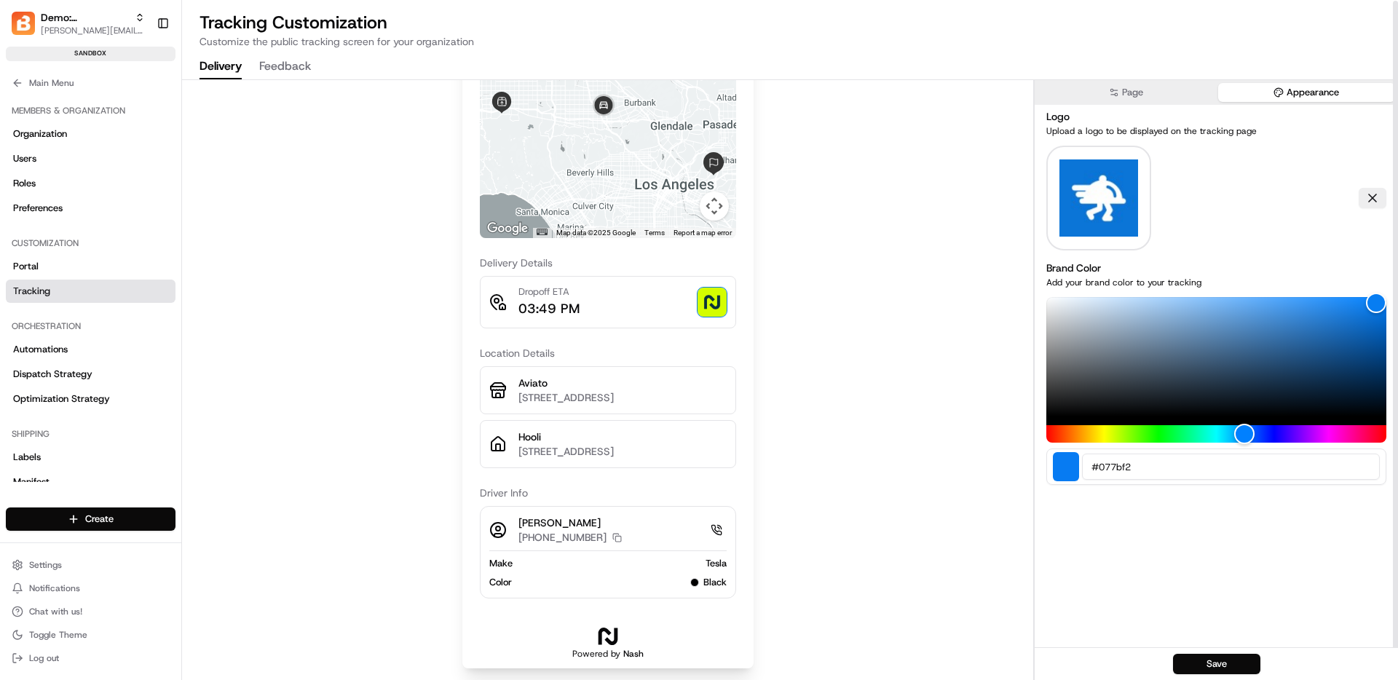
click at [1259, 87] on button "Appearance" at bounding box center [1307, 92] width 178 height 19
click at [1125, 103] on div "Page Appearance" at bounding box center [1216, 92] width 363 height 25
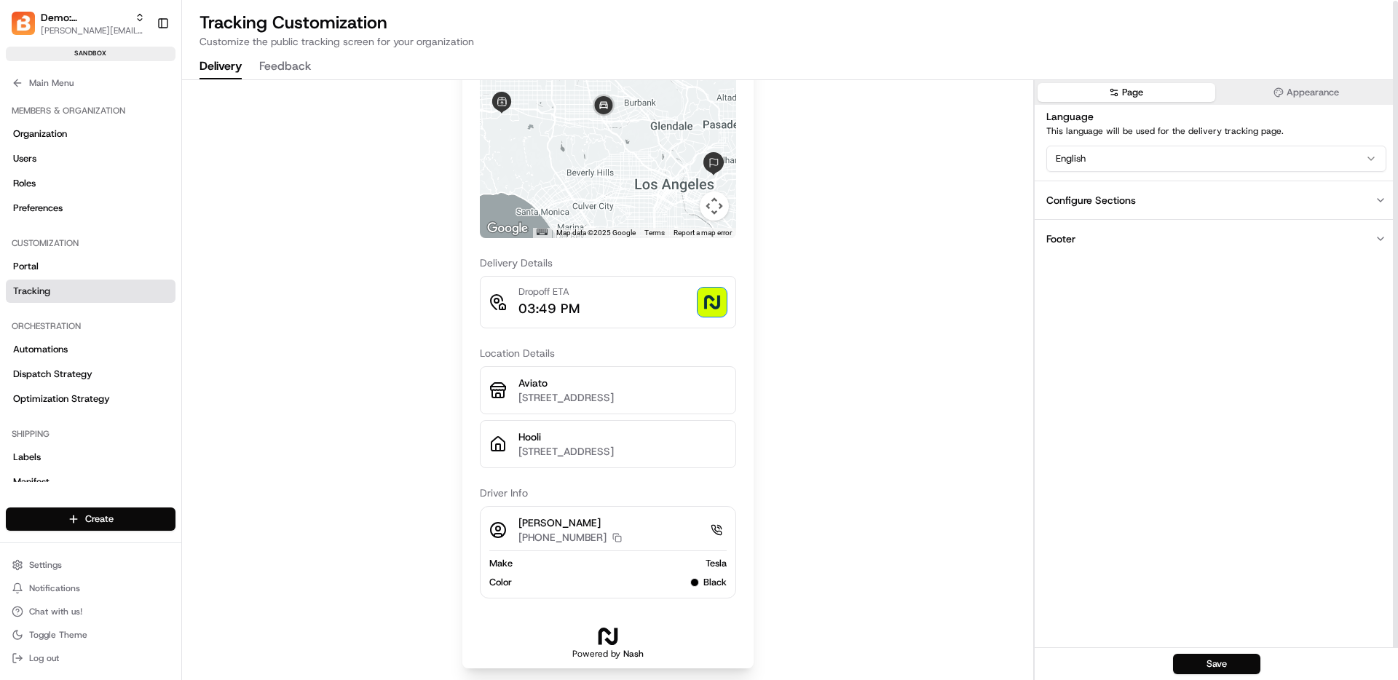
click at [1106, 90] on button "Page" at bounding box center [1126, 92] width 178 height 19
click at [273, 59] on button "Feedback" at bounding box center [285, 67] width 52 height 25
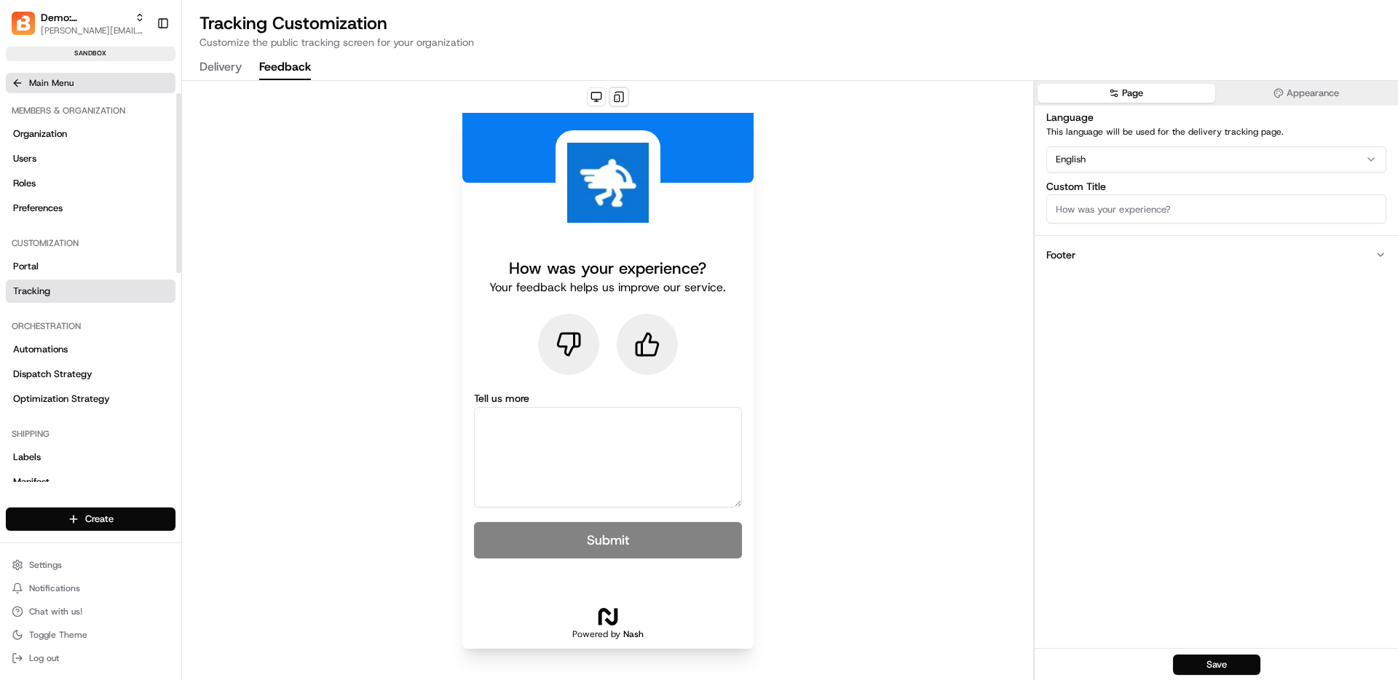
click at [23, 79] on button "Main Menu" at bounding box center [91, 83] width 170 height 20
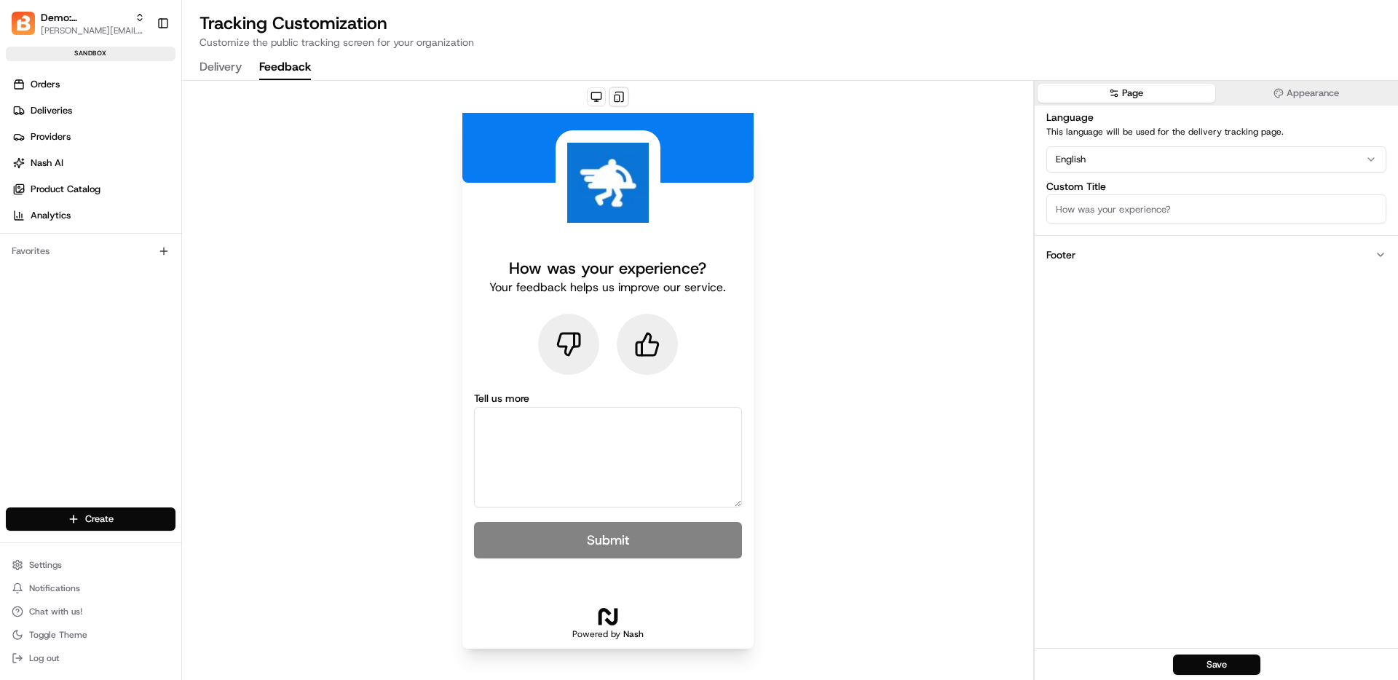
click at [66, 176] on ul "Orders Deliveries Providers [PERSON_NAME] Product Catalog Analytics" at bounding box center [93, 150] width 175 height 154
click at [62, 166] on span "Nash AI" at bounding box center [47, 163] width 33 height 13
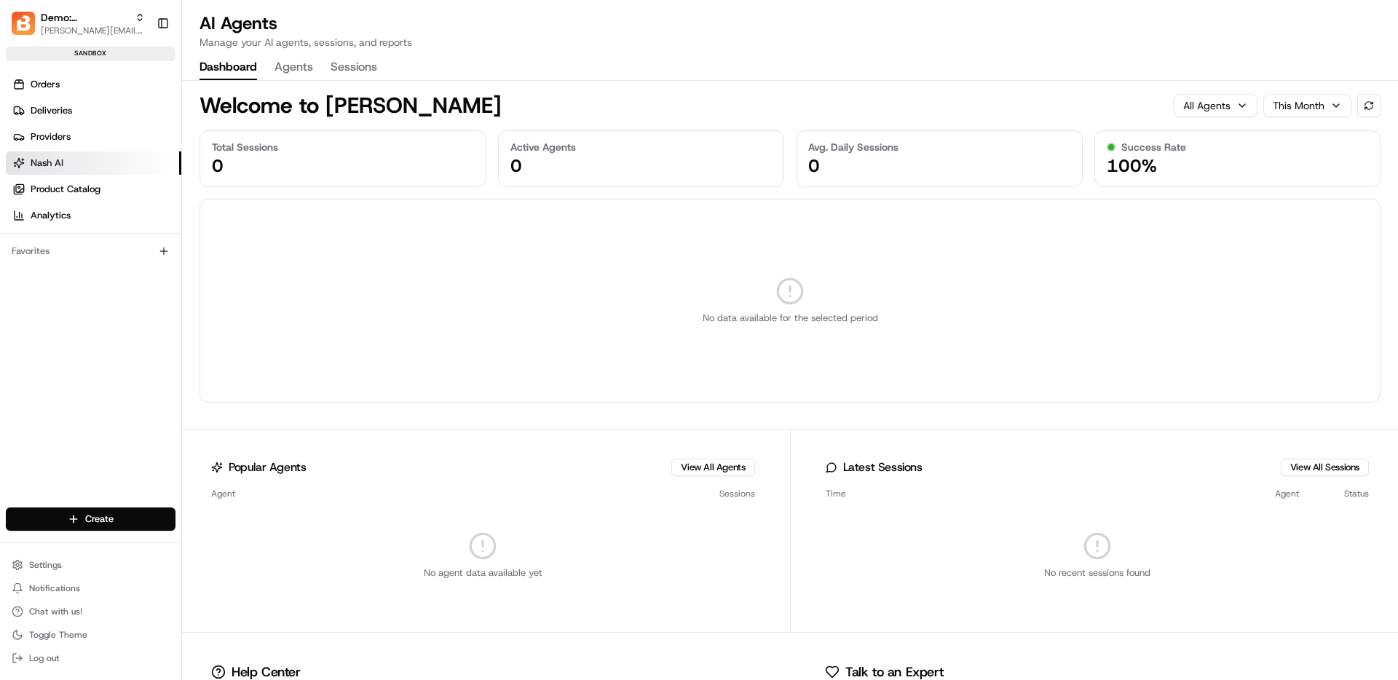
click at [290, 68] on button "Agents" at bounding box center [293, 67] width 39 height 25
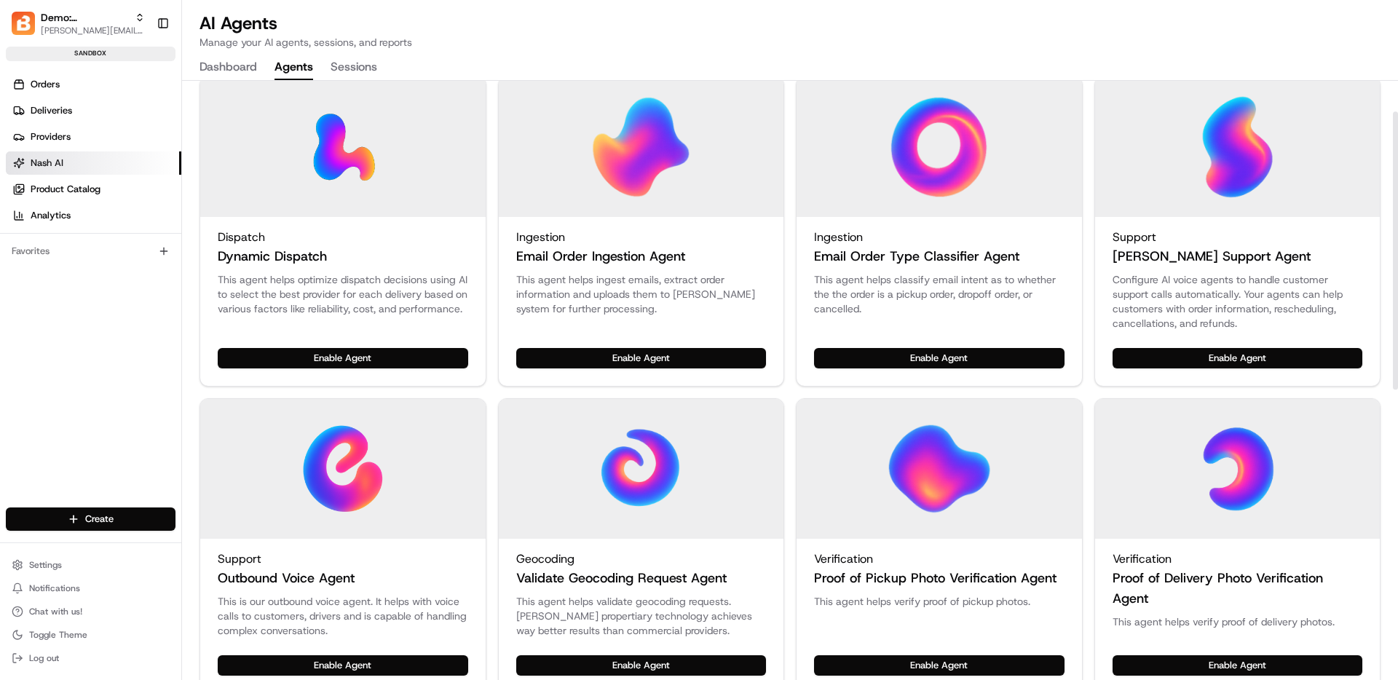
scroll to position [66, 0]
